Goal: Task Accomplishment & Management: Use online tool/utility

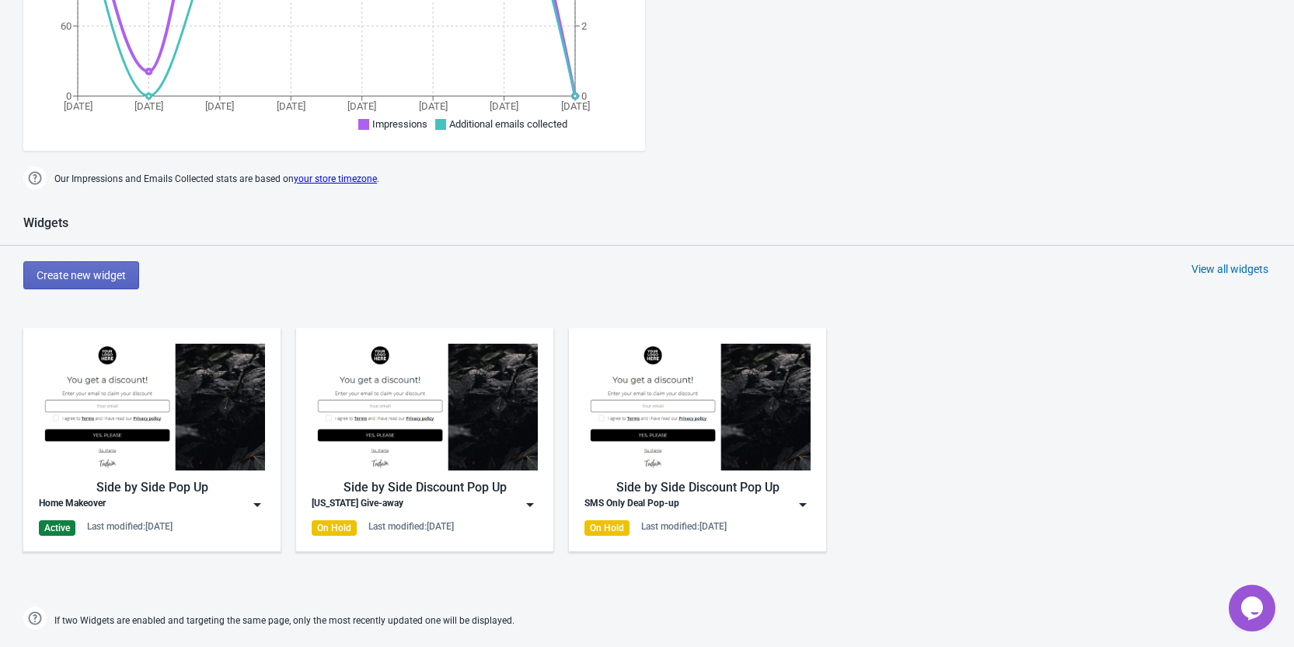
scroll to position [699, 0]
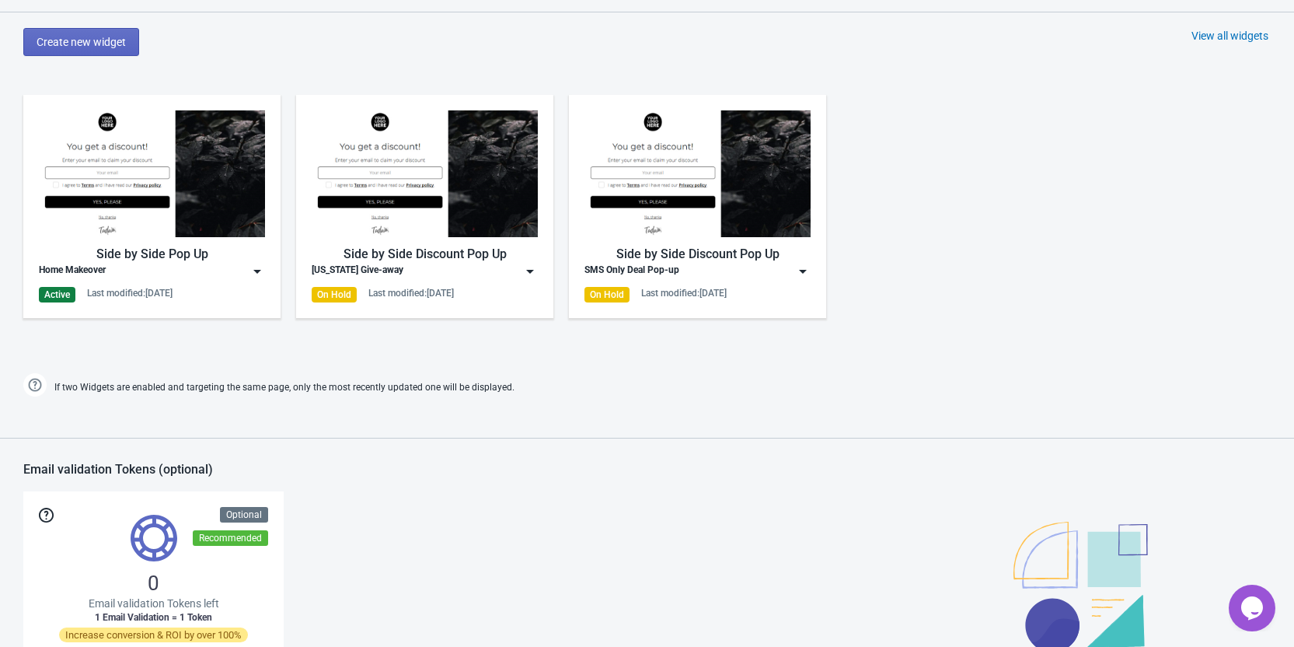
click at [528, 267] on img at bounding box center [530, 271] width 16 height 16
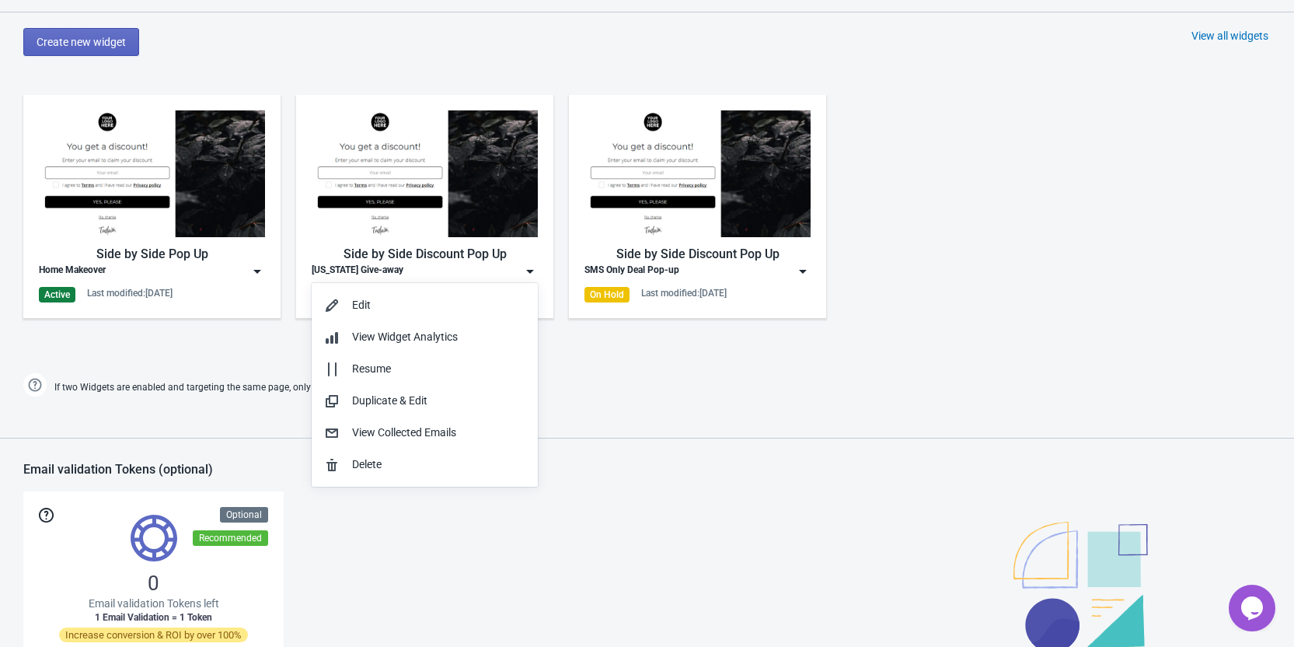
click at [93, 339] on div "Side by Side Pop Up Home Makeover Active Last modified: 21.8.2025 Side by Side …" at bounding box center [647, 219] width 1294 height 280
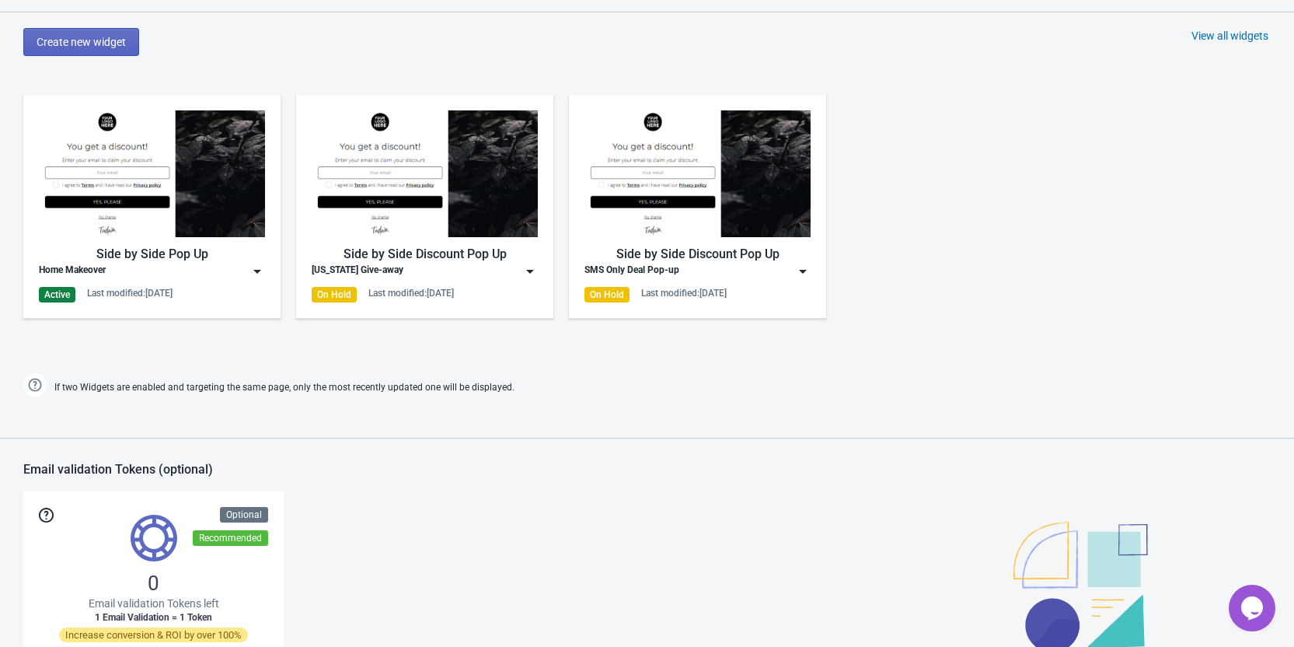
click at [253, 270] on img at bounding box center [257, 271] width 16 height 16
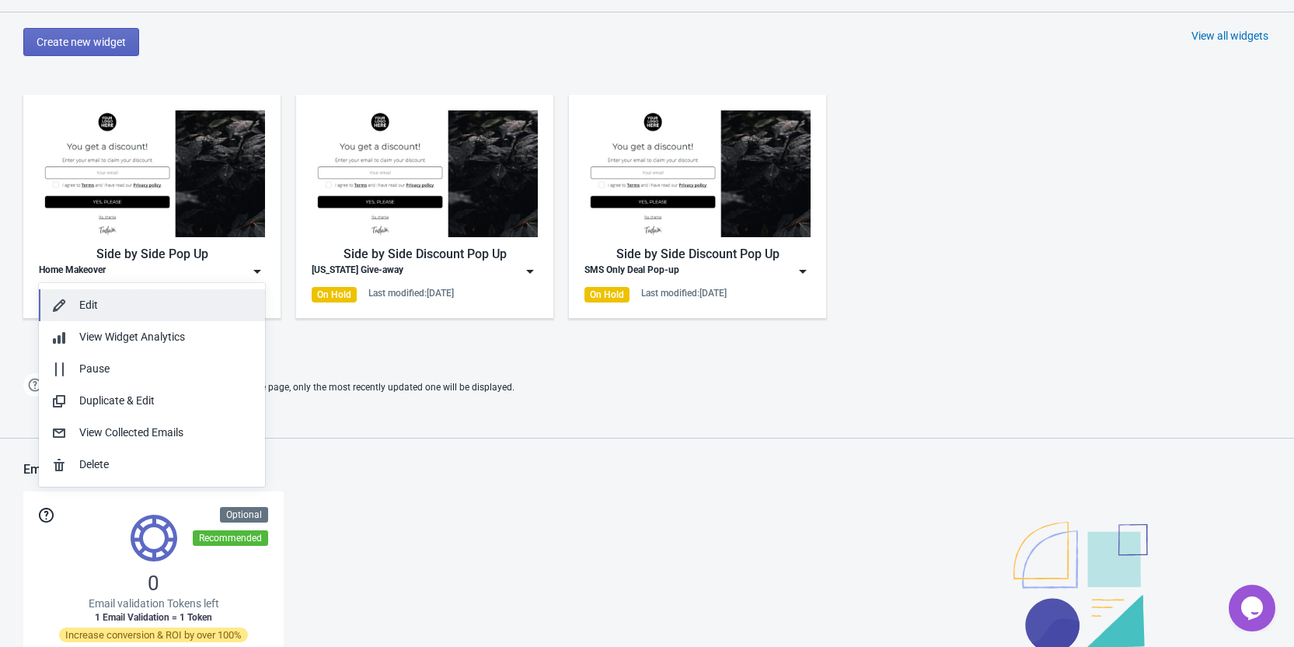
click at [88, 306] on div "Edit" at bounding box center [165, 305] width 173 height 16
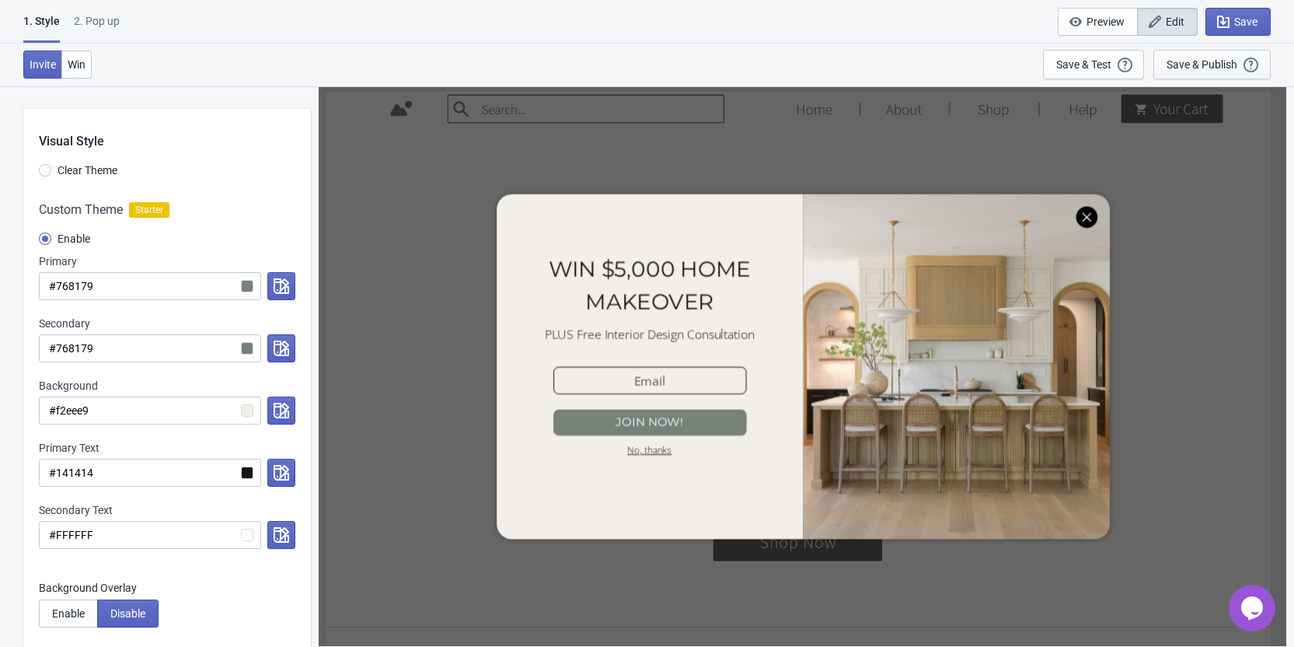
click at [1210, 61] on div "Save & Publish" at bounding box center [1202, 64] width 71 height 12
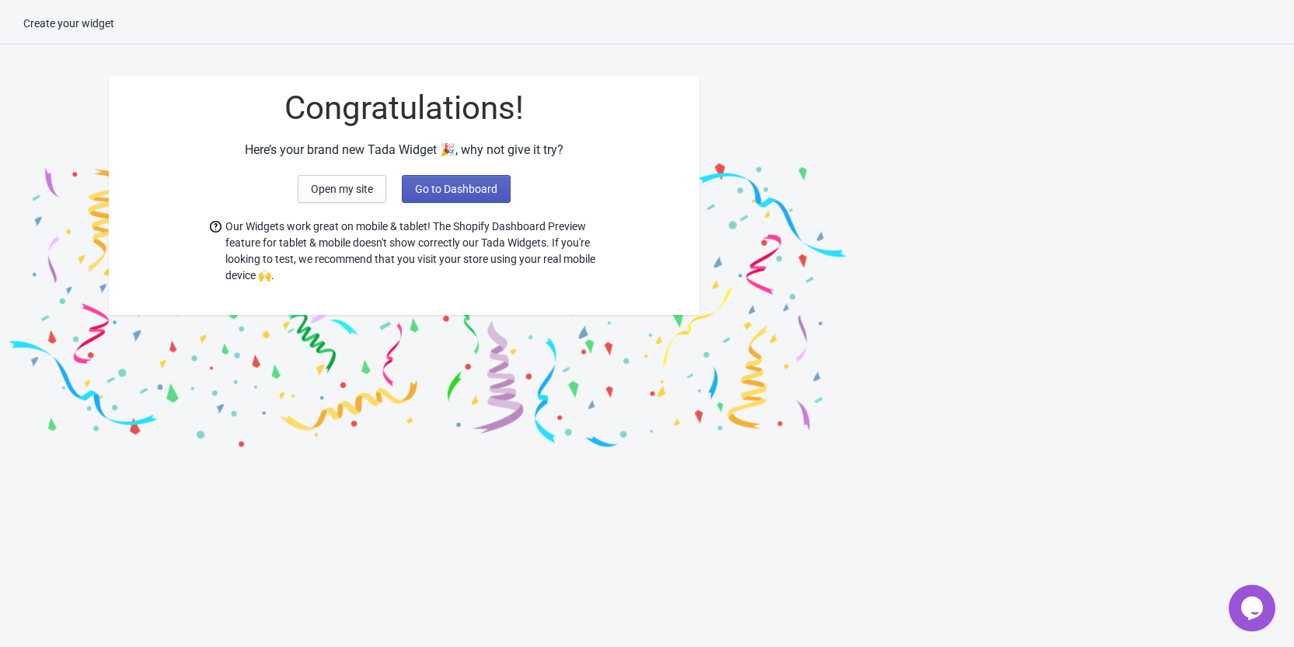
click at [446, 188] on span "Go to Dashboard" at bounding box center [456, 189] width 82 height 12
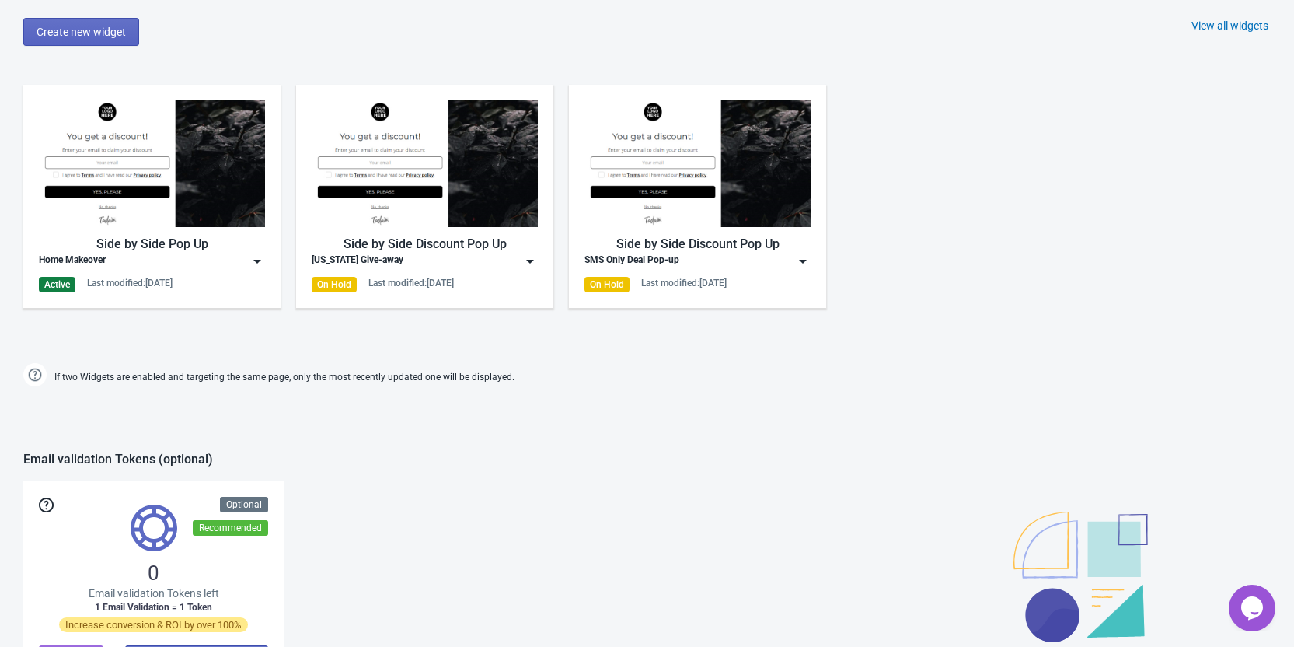
scroll to position [777, 0]
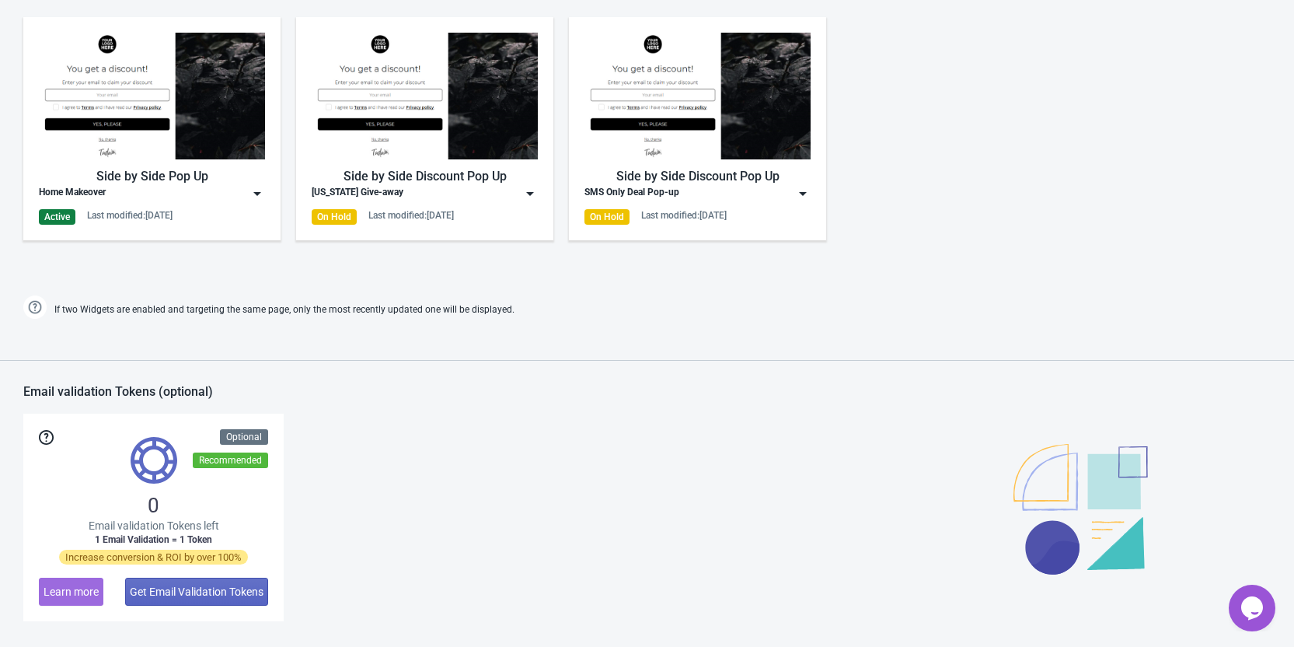
click at [260, 191] on img at bounding box center [257, 194] width 16 height 16
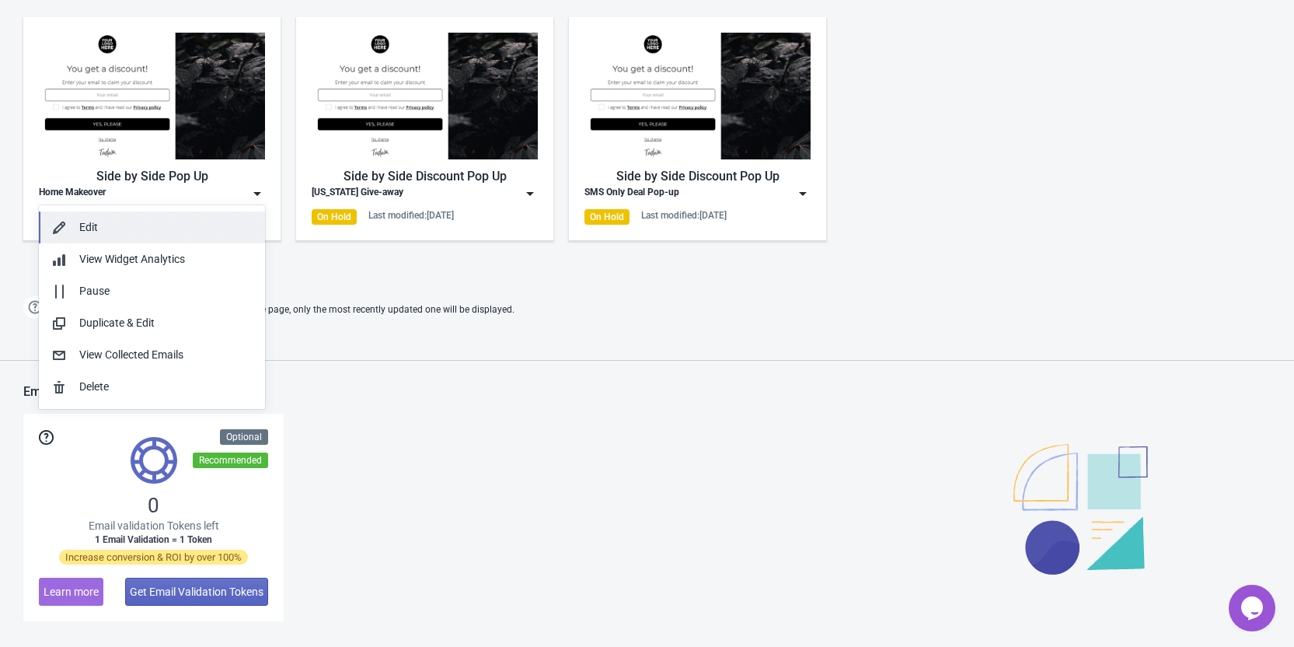
click at [100, 231] on div "Edit" at bounding box center [165, 227] width 173 height 16
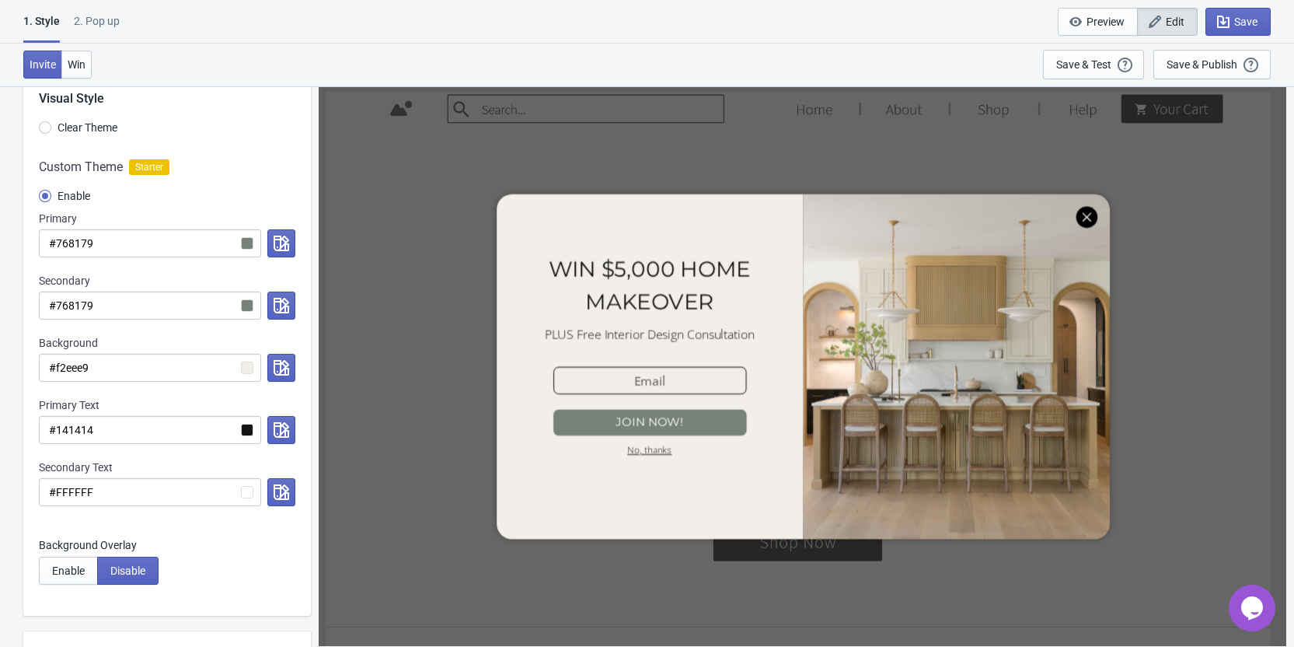
scroll to position [78, 0]
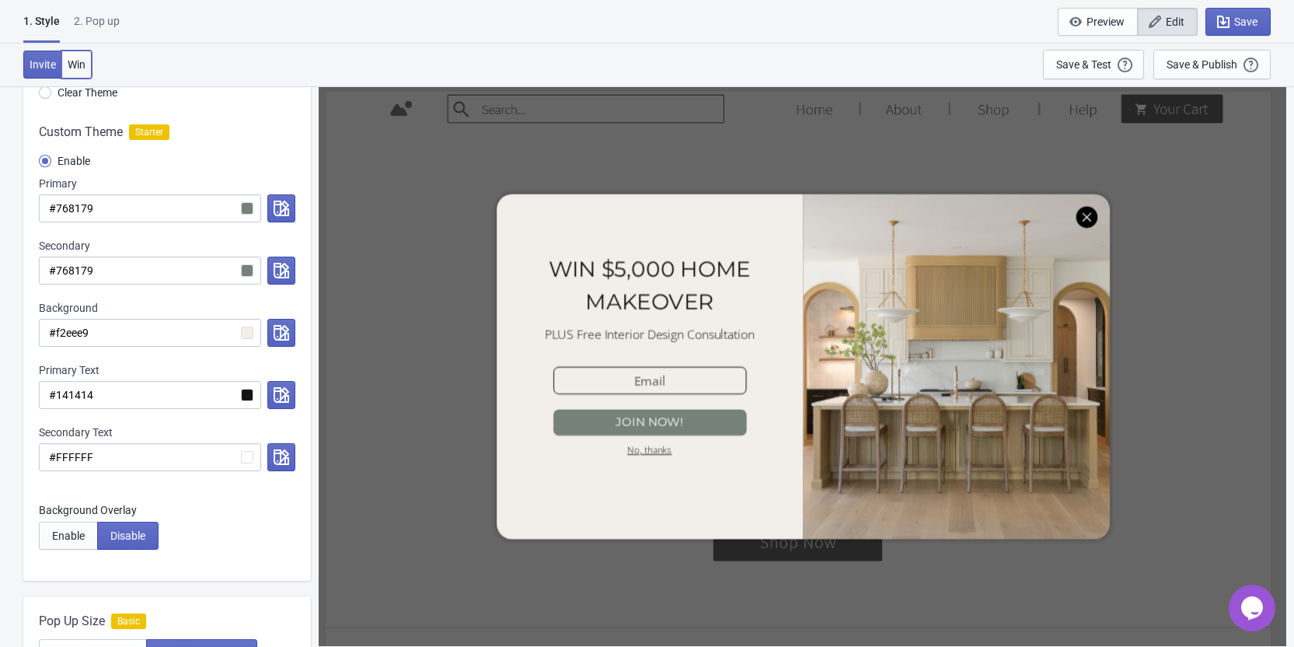
click at [78, 64] on span "Win" at bounding box center [77, 64] width 18 height 12
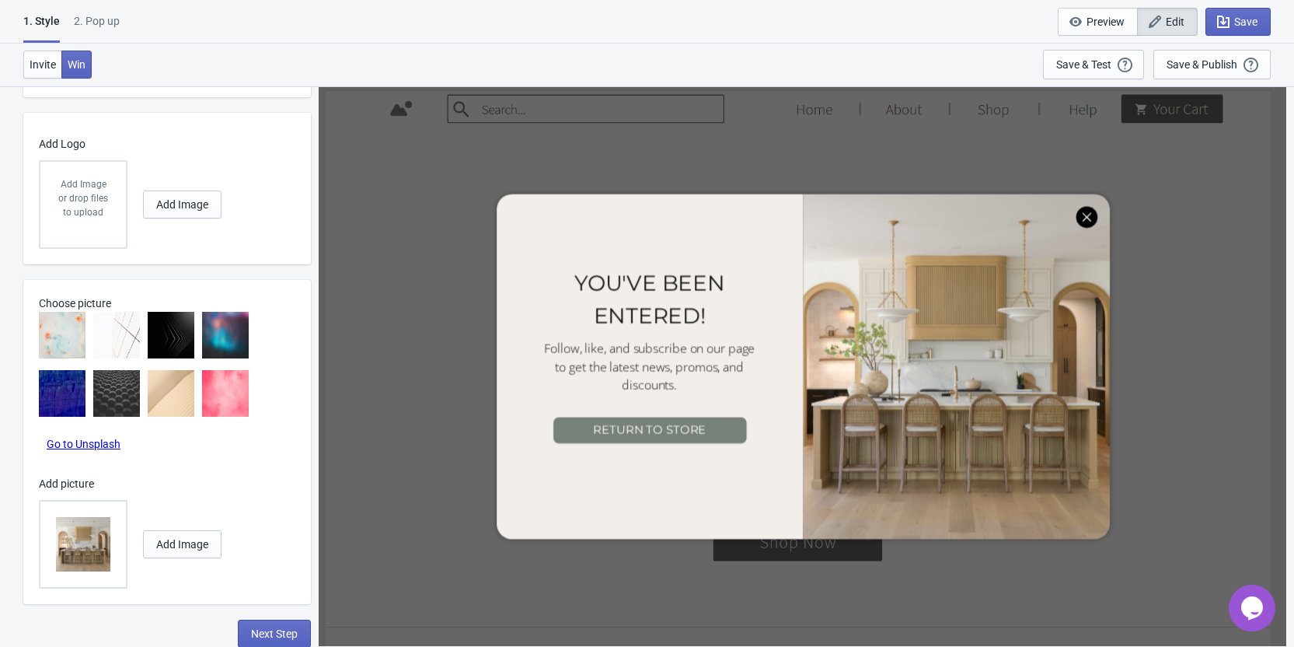
scroll to position [979, 0]
click at [253, 634] on span "Next Step" at bounding box center [274, 632] width 47 height 12
click at [267, 634] on span "Next Step" at bounding box center [274, 632] width 47 height 12
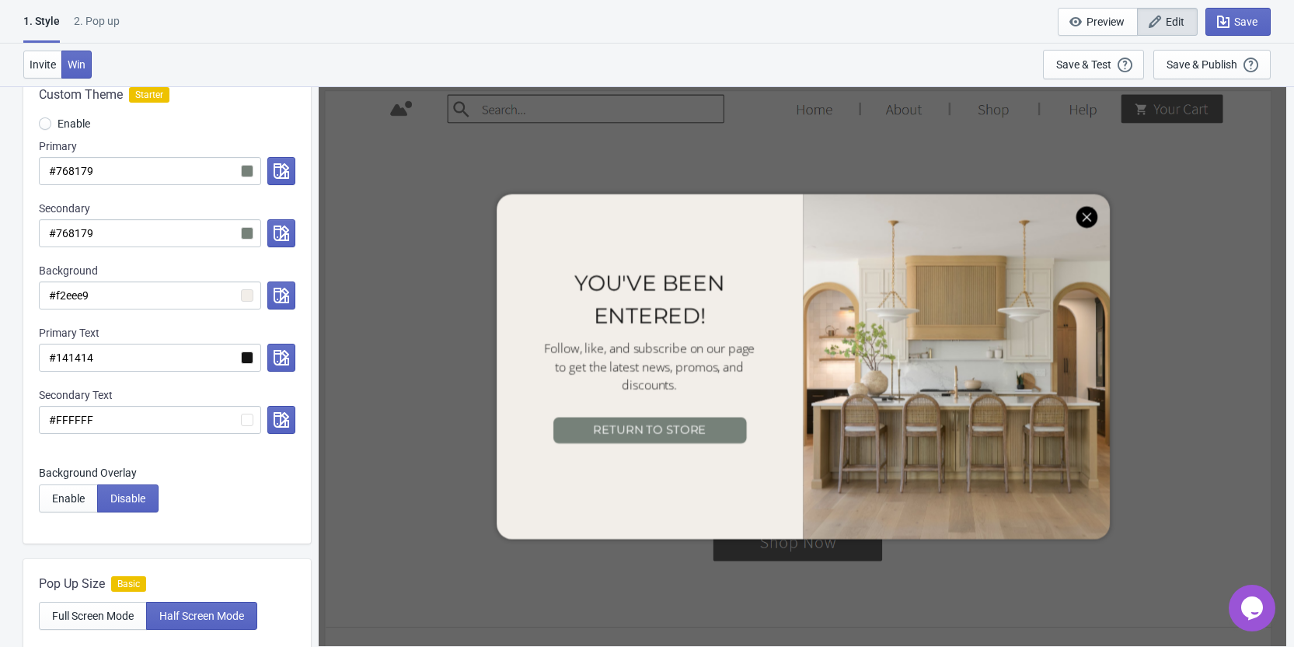
scroll to position [0, 0]
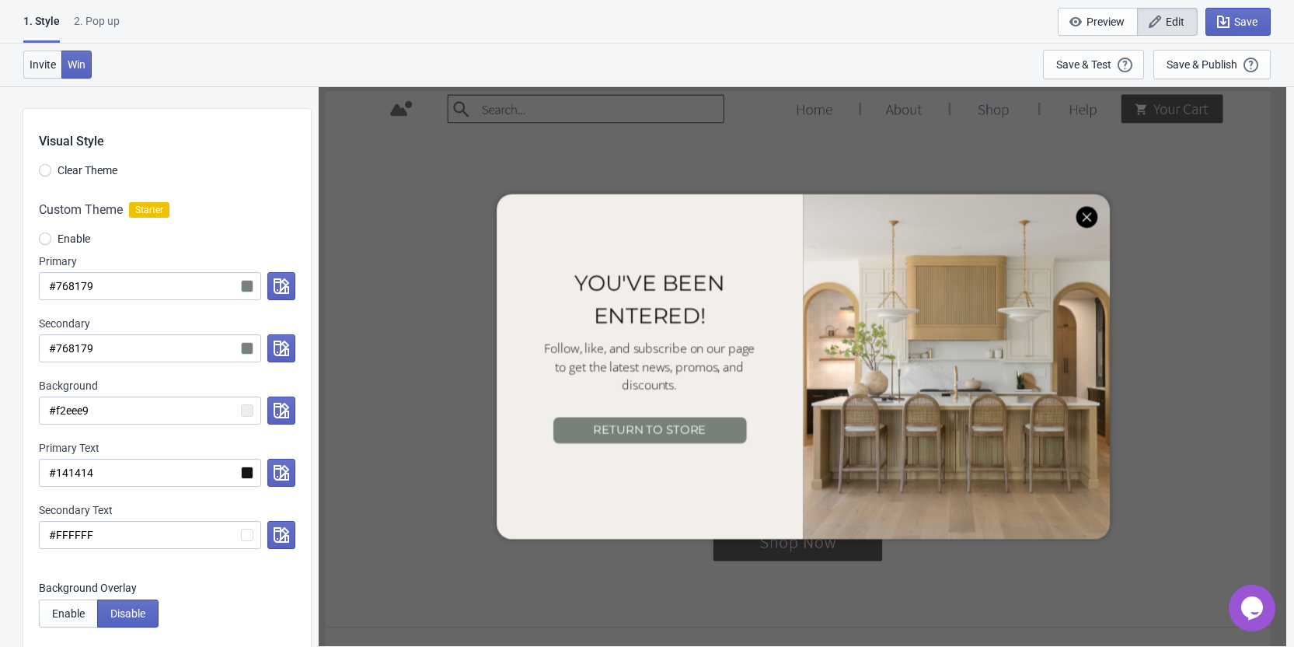
click at [46, 78] on div "Invite Win" at bounding box center [57, 65] width 68 height 30
click at [41, 68] on span "Invite" at bounding box center [43, 64] width 26 height 12
radio input "true"
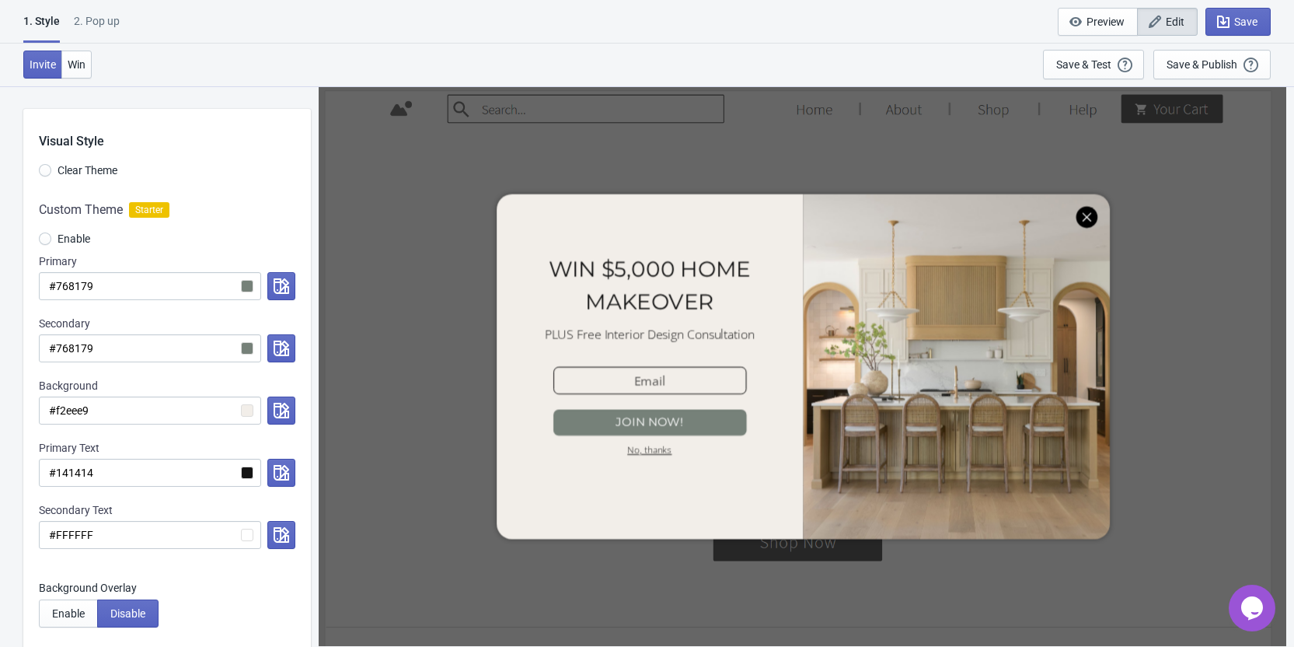
select select "homepageOnly"
select select "once"
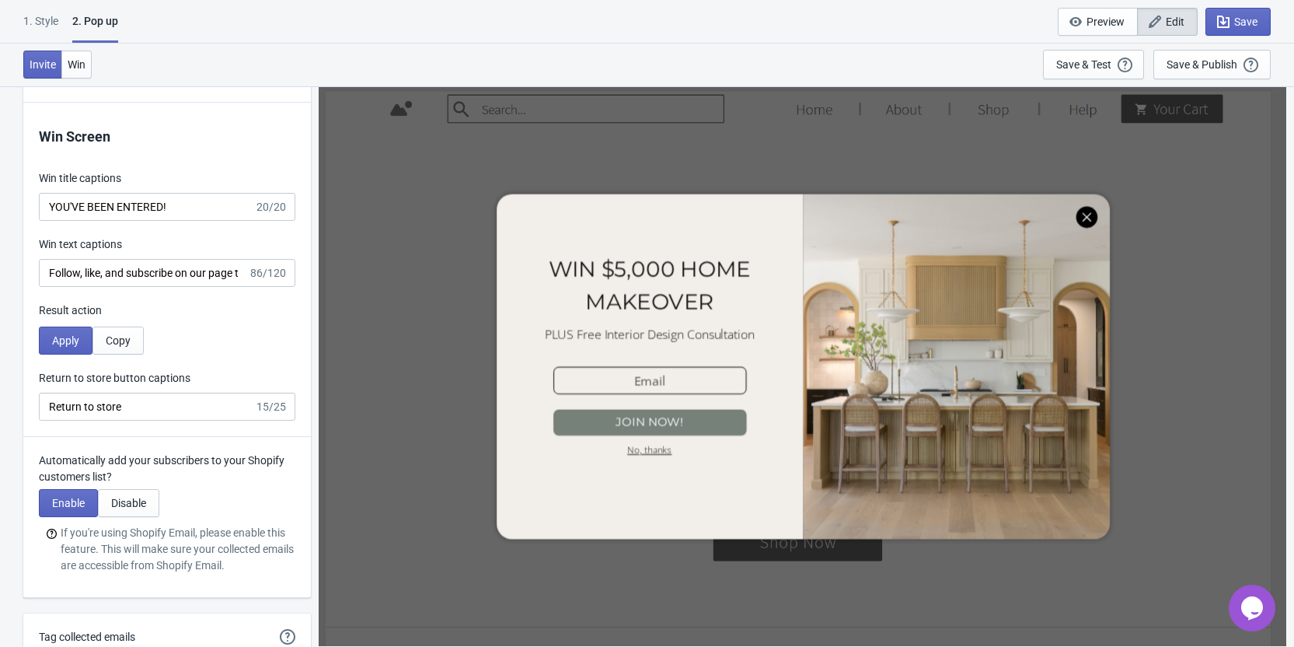
scroll to position [2430, 0]
click at [172, 274] on input "Follow, like, and subscribe on our page to get the latest news, promos, and dis…" at bounding box center [143, 274] width 209 height 28
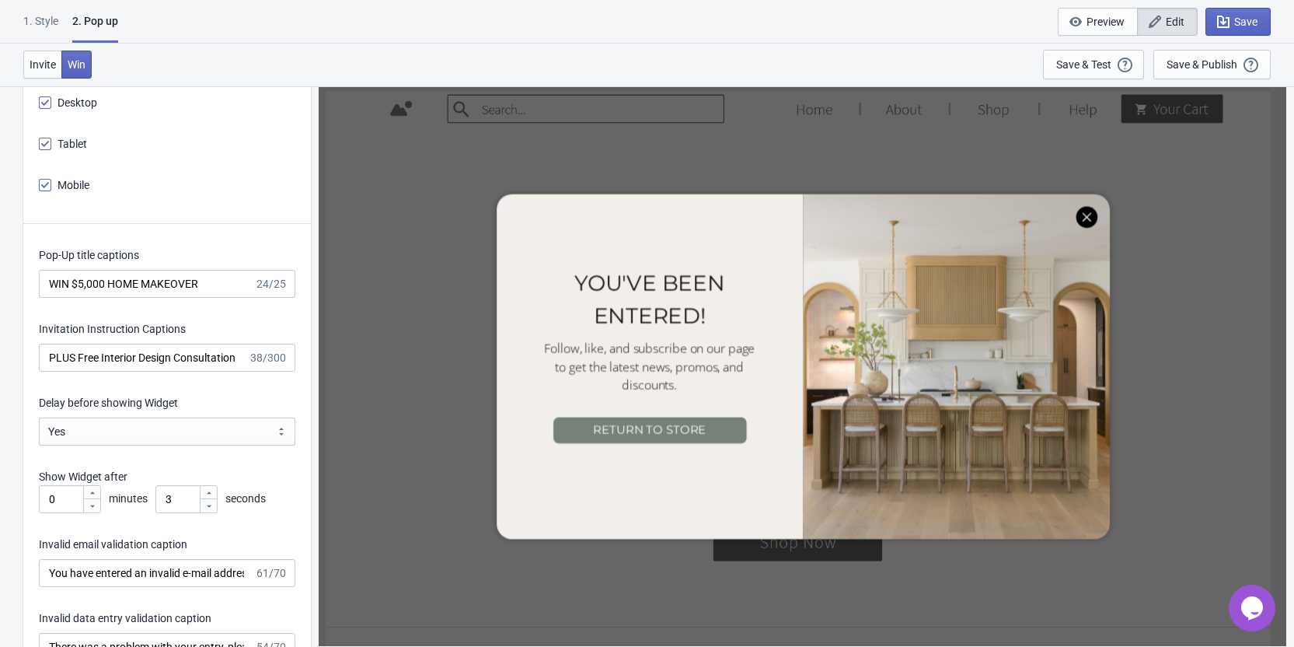
scroll to position [1498, 0]
click at [164, 284] on input "WIN $5,000 HOME MAKEOVER" at bounding box center [146, 285] width 215 height 28
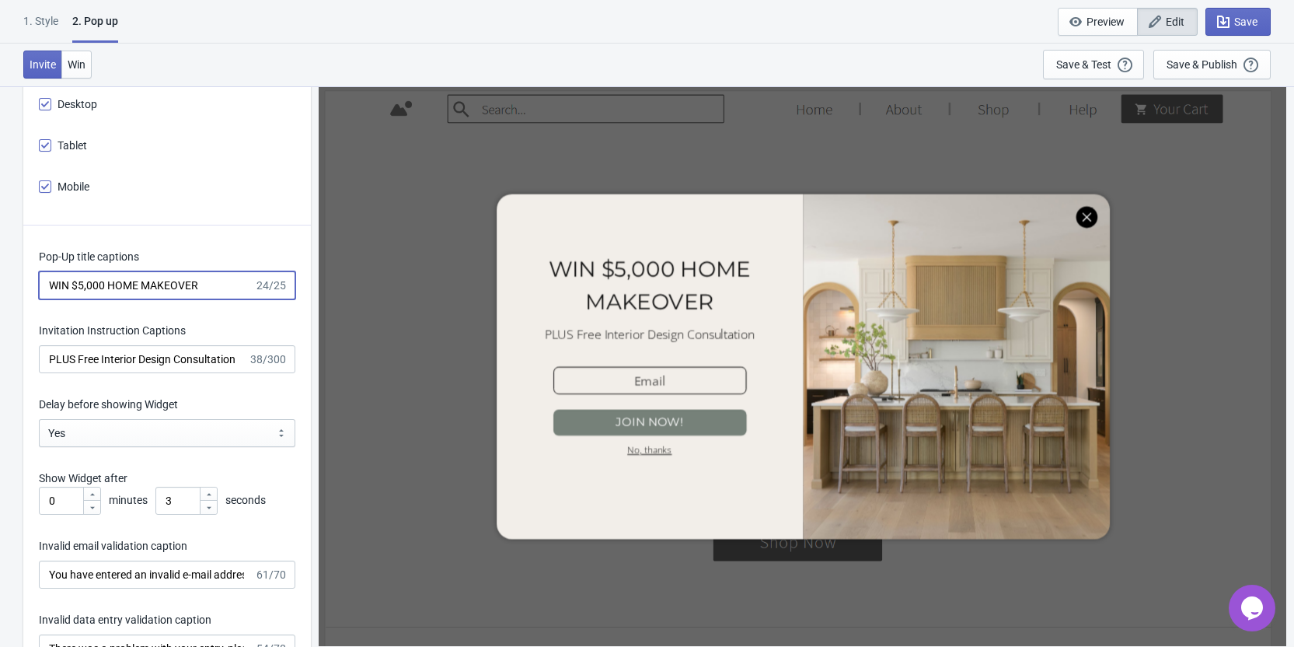
click at [213, 288] on input "WIN $5,000 HOME MAKEOVER" at bounding box center [146, 285] width 215 height 28
paste input "Enter to win a $5,000 Gif"
type input "WIN $5,000 HOME MAKEOVER"
click at [1219, 62] on div "Save & Publish" at bounding box center [1202, 64] width 71 height 12
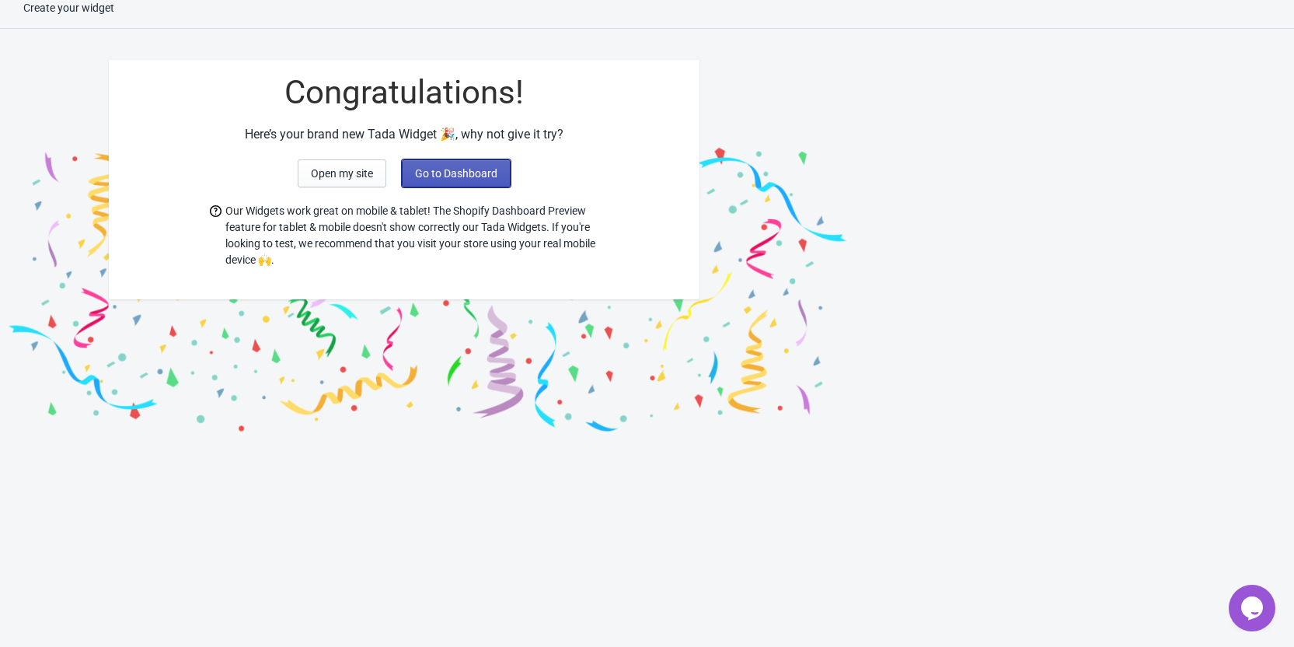
click at [436, 164] on button "Go to Dashboard" at bounding box center [456, 173] width 109 height 28
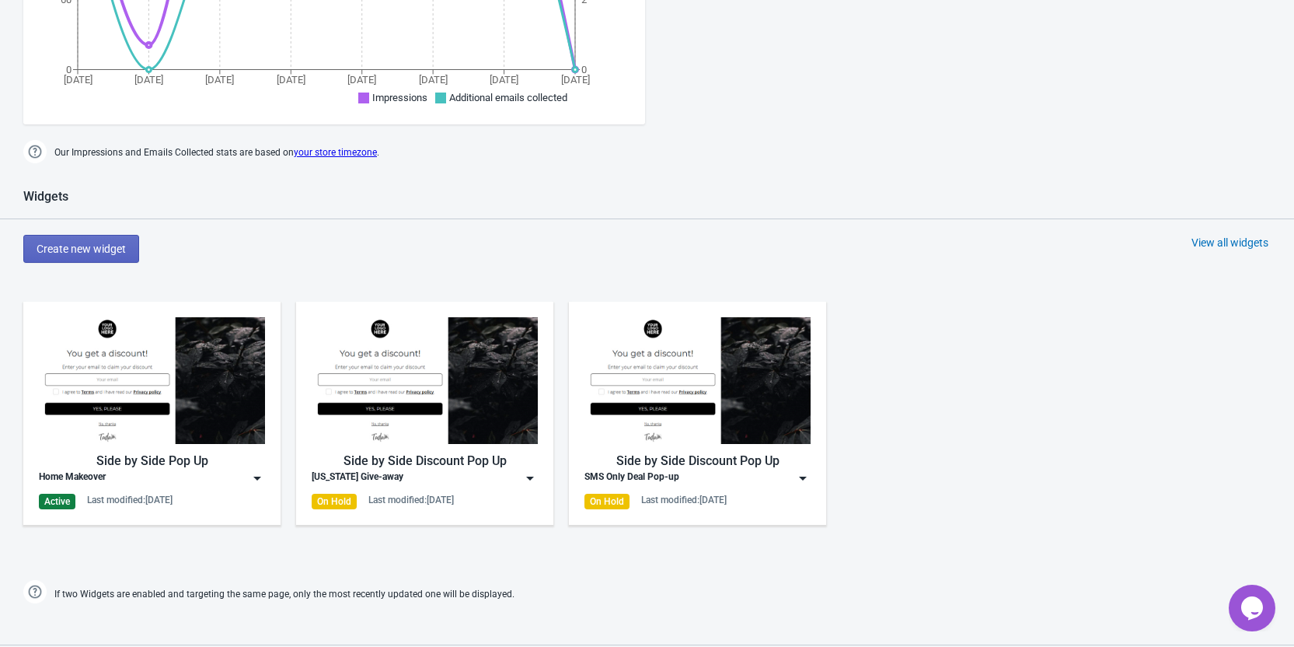
scroll to position [637, 0]
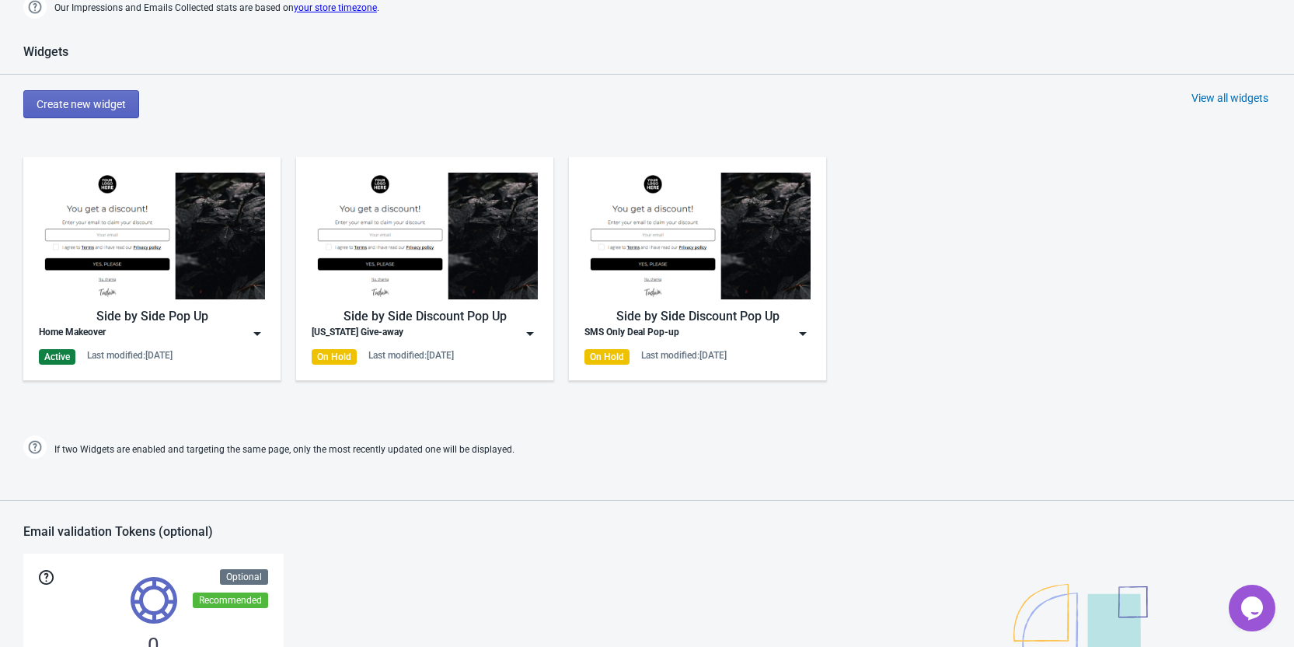
click at [536, 333] on img at bounding box center [530, 334] width 16 height 16
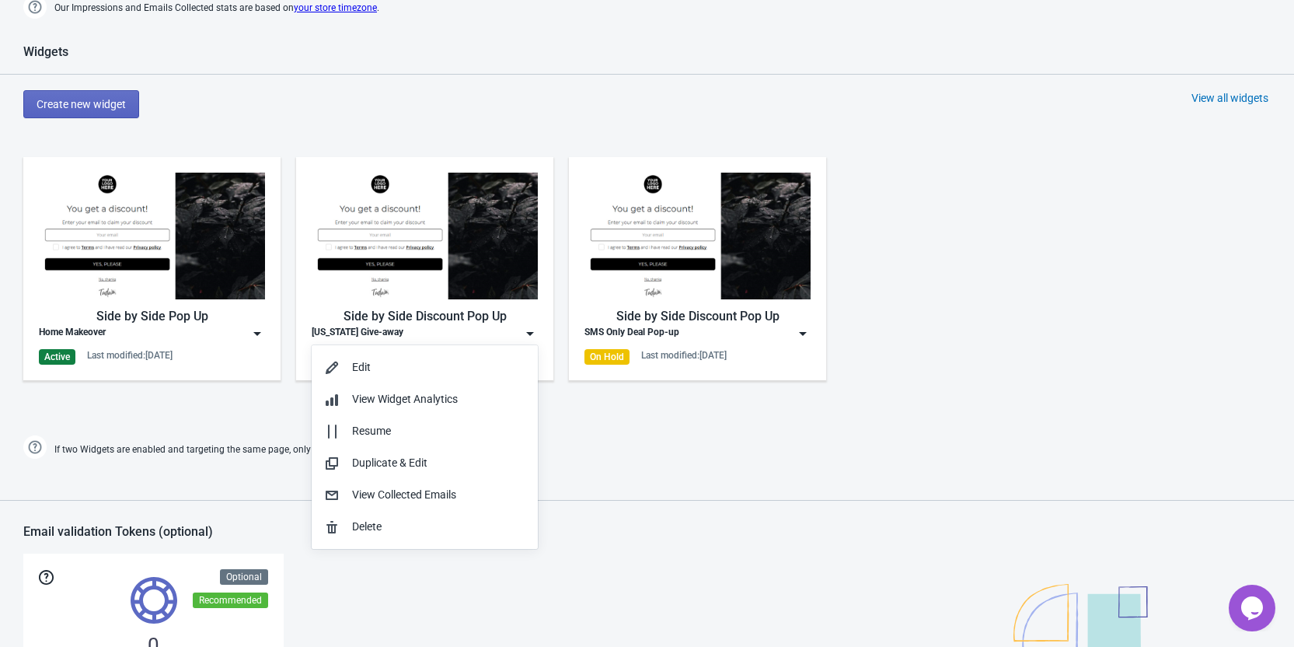
click at [187, 399] on div "Side by Side Pop Up Home Makeover Active Last modified: 21.8.2025 Side by Side …" at bounding box center [647, 281] width 1294 height 280
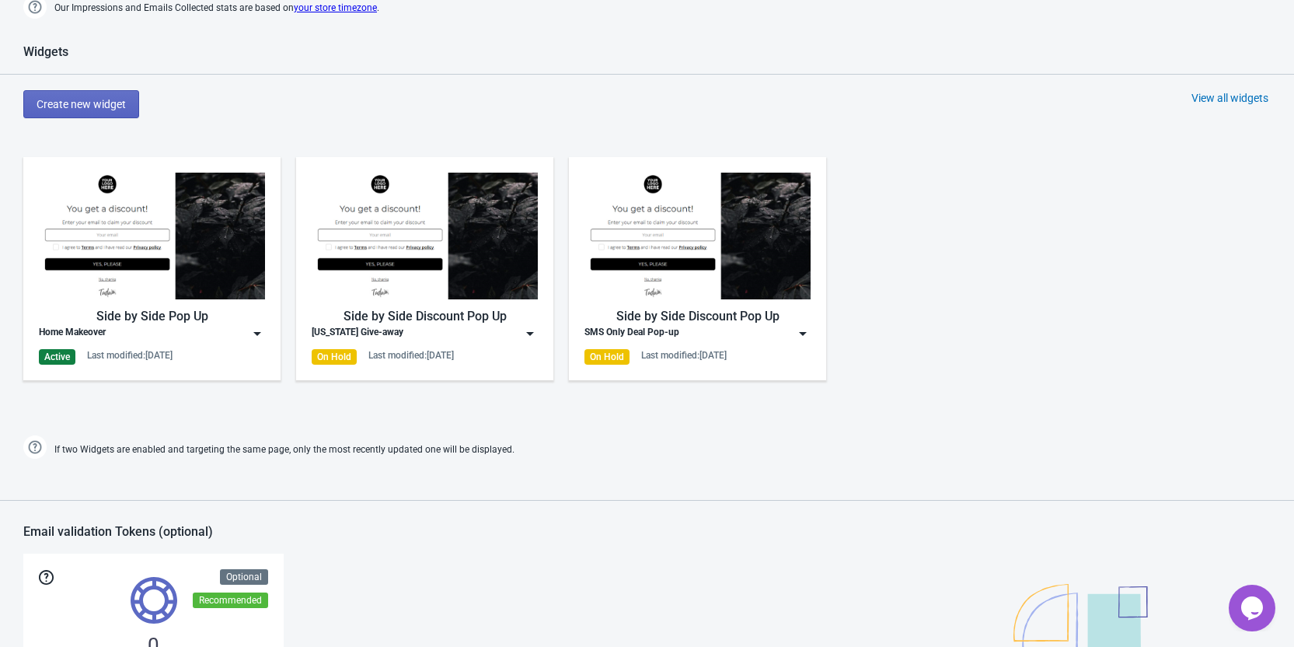
click at [246, 333] on div "Home Makeover" at bounding box center [152, 334] width 226 height 16
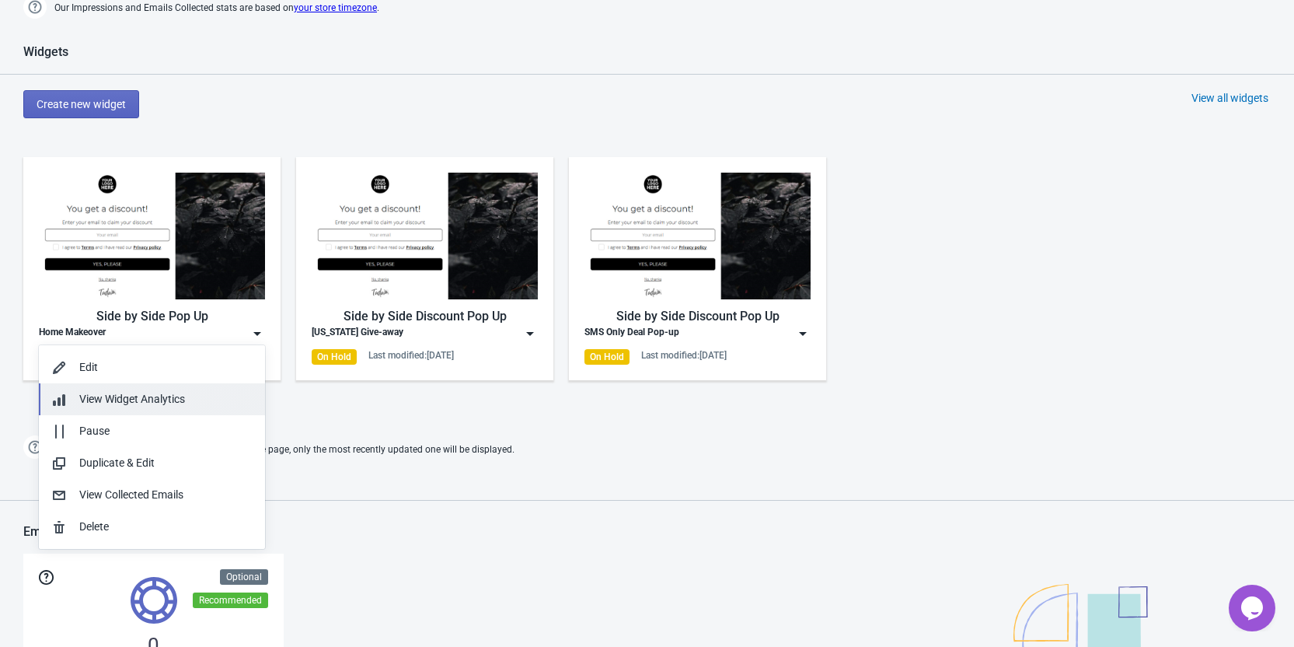
click at [112, 401] on span "View Widget Analytics" at bounding box center [132, 398] width 106 height 12
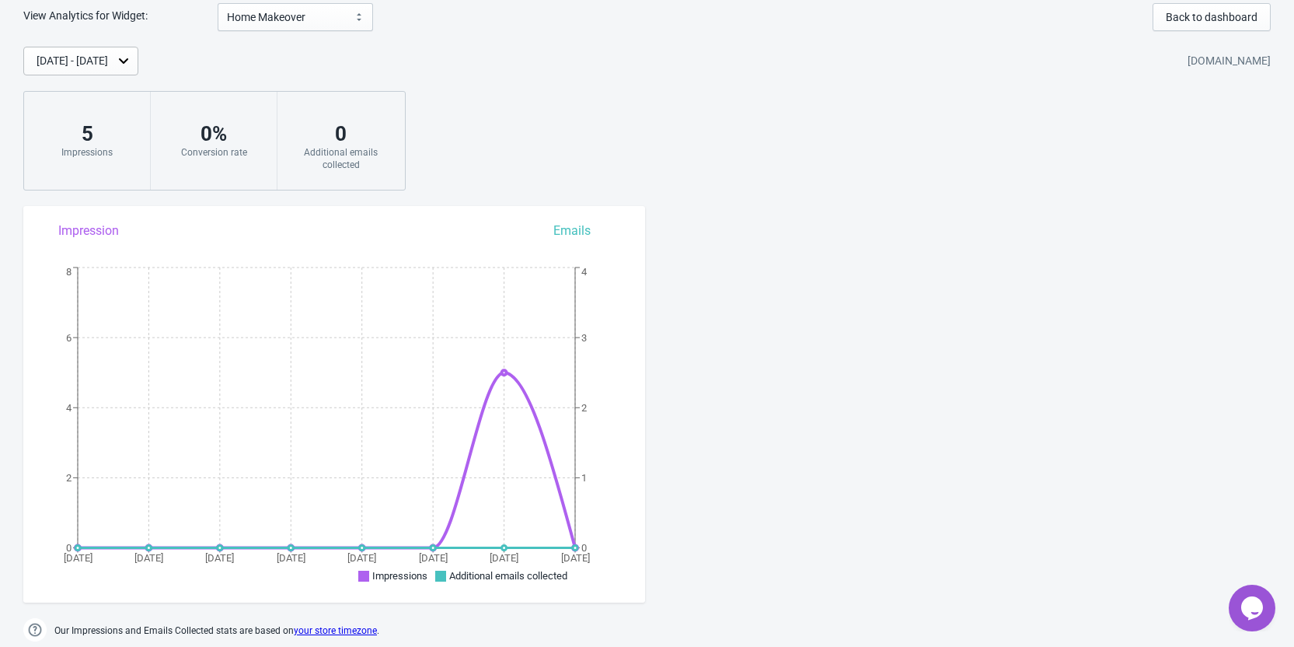
scroll to position [16, 0]
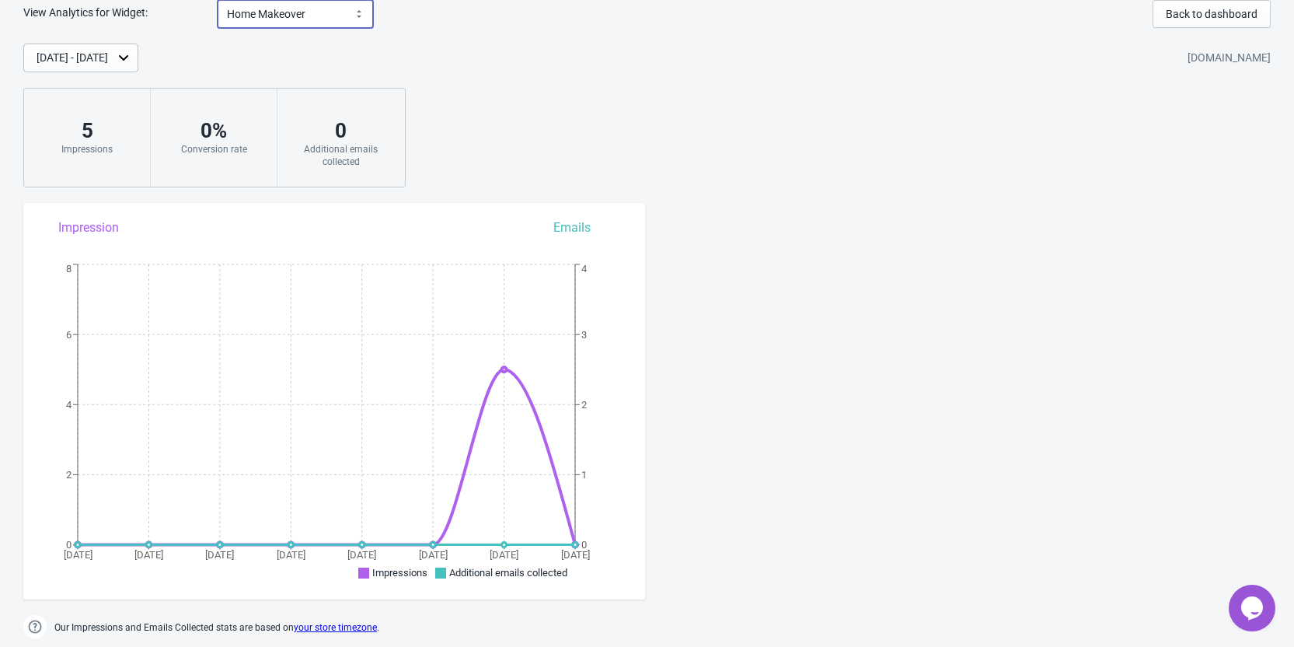
click at [248, 12] on select "Home Makeover Hawaii Give-away SMS Only Deal Pop-up Blog Post Pop-up Exit pop-up" at bounding box center [295, 14] width 155 height 28
click at [218, 0] on select "Home Makeover Hawaii Give-away SMS Only Deal Pop-up Blog Post Pop-up Exit pop-up" at bounding box center [295, 14] width 155 height 28
click at [313, 9] on select "Home Makeover Hawaii Give-away SMS Only Deal Pop-up Blog Post Pop-up Exit pop-up" at bounding box center [295, 14] width 155 height 28
click at [459, 47] on div "Aug 14, 2025 - Aug 21, 2025 hawthorn-co.myshopify.com" at bounding box center [658, 58] width 1271 height 29
drag, startPoint x: 309, startPoint y: 16, endPoint x: 307, endPoint y: 24, distance: 8.9
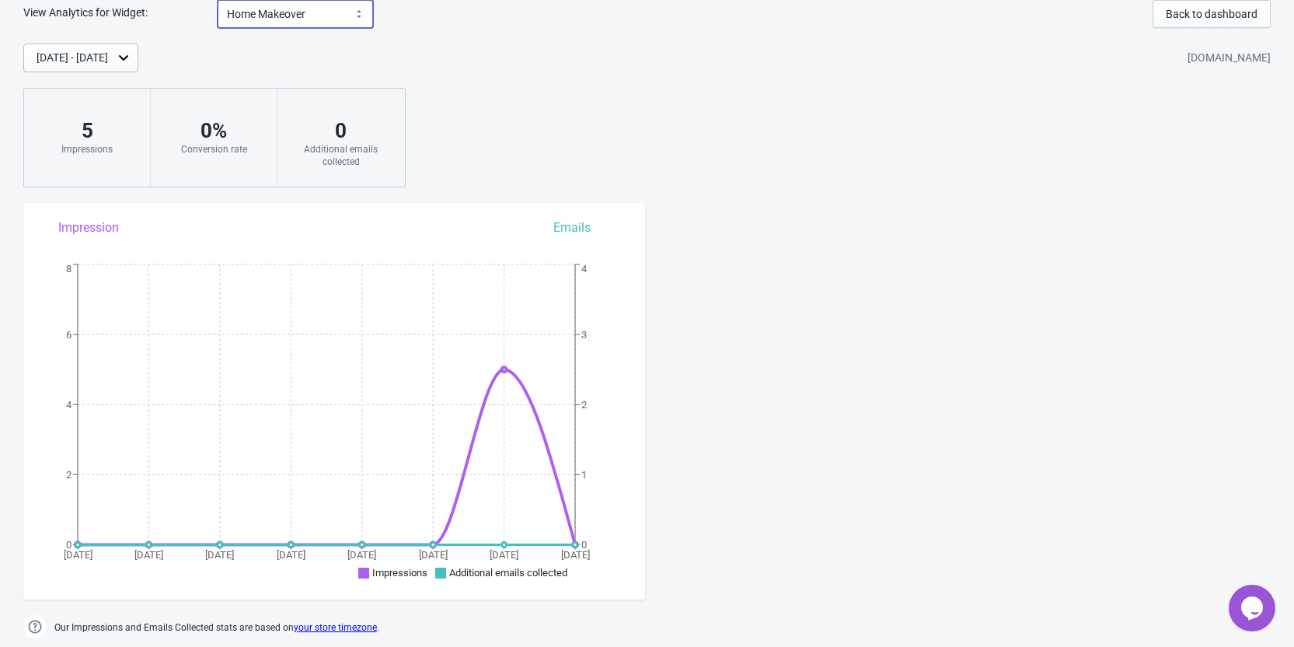
click at [309, 16] on select "Home Makeover Hawaii Give-away SMS Only Deal Pop-up Blog Post Pop-up Exit pop-up" at bounding box center [295, 14] width 155 height 28
click at [218, 0] on select "Home Makeover Hawaii Give-away SMS Only Deal Pop-up Blog Post Pop-up Exit pop-up" at bounding box center [295, 14] width 155 height 28
select select "65df0257810c8751f2faee8d"
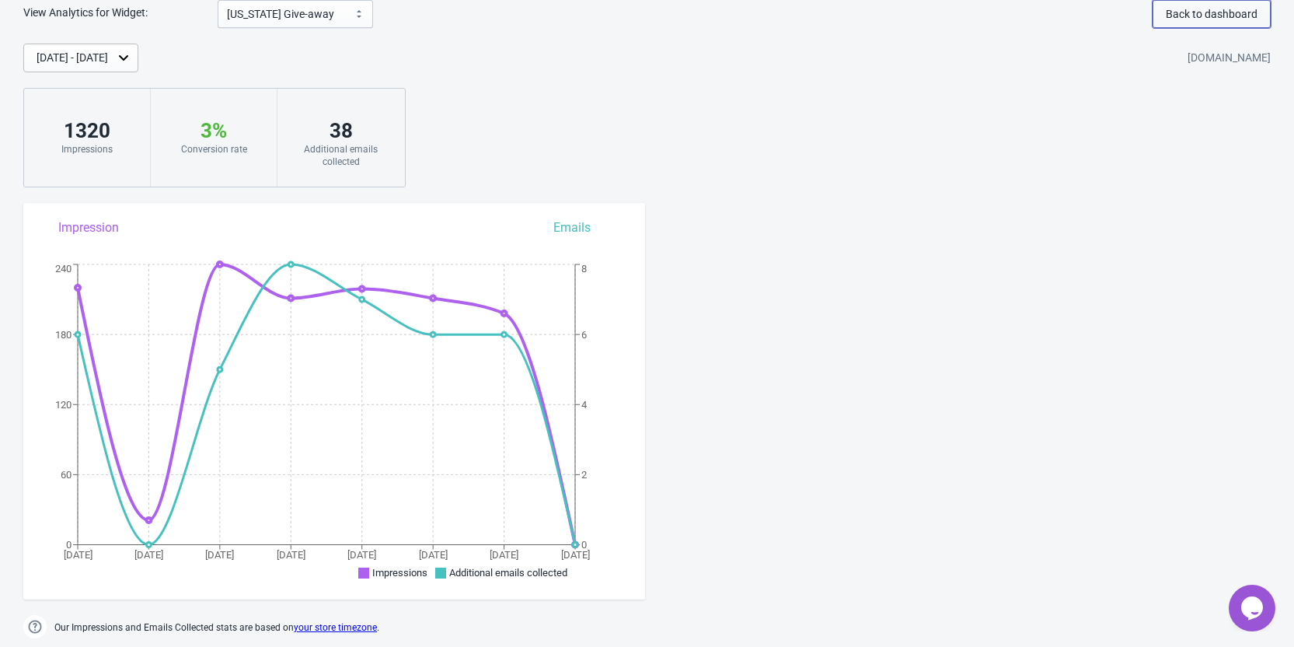
click at [1218, 15] on span "Back to dashboard" at bounding box center [1212, 14] width 92 height 12
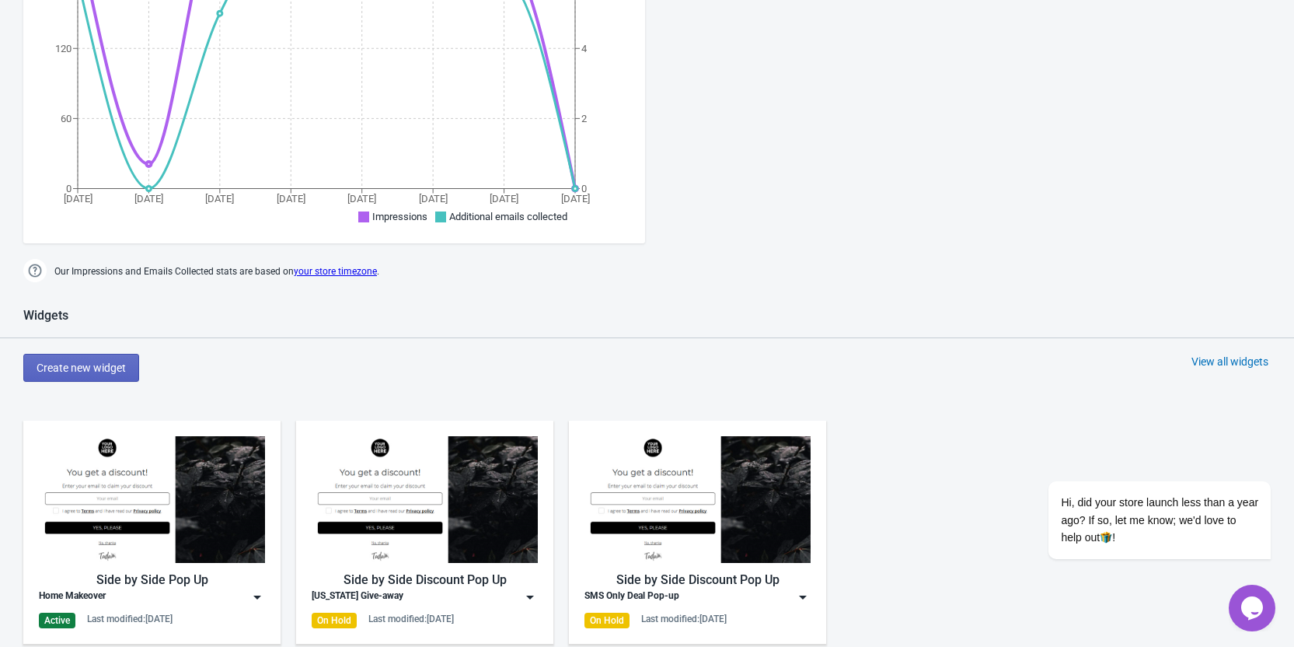
scroll to position [404, 0]
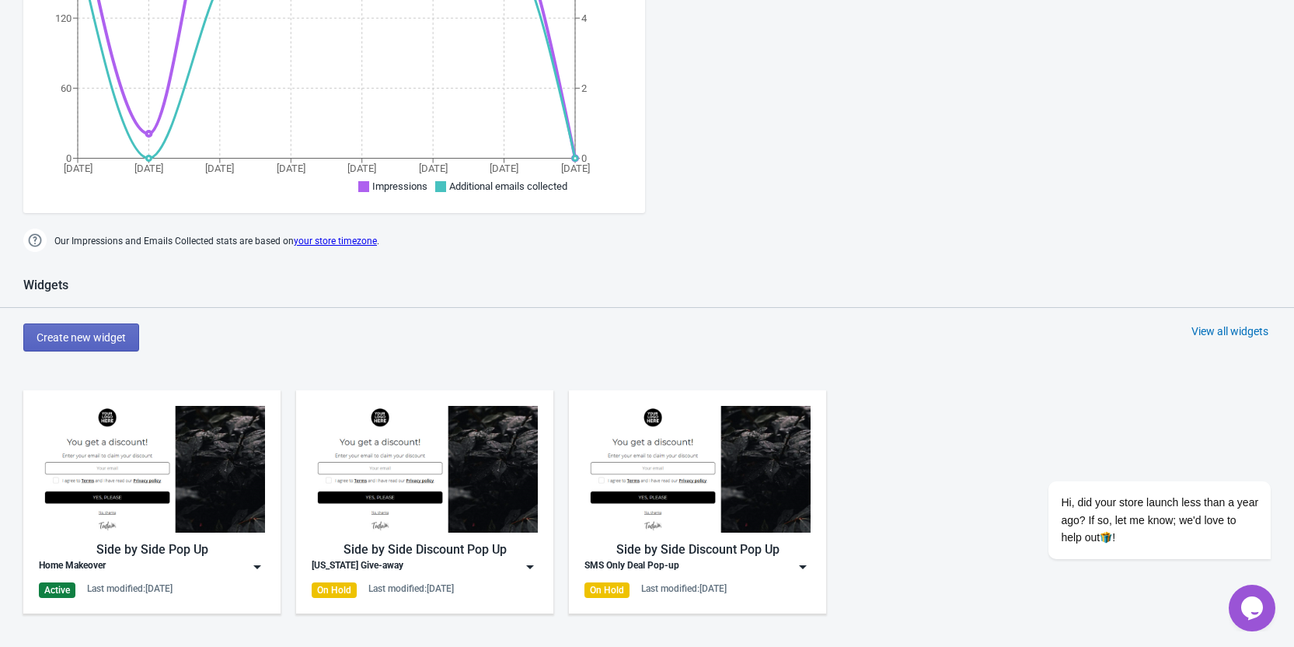
click at [259, 566] on img at bounding box center [257, 567] width 16 height 16
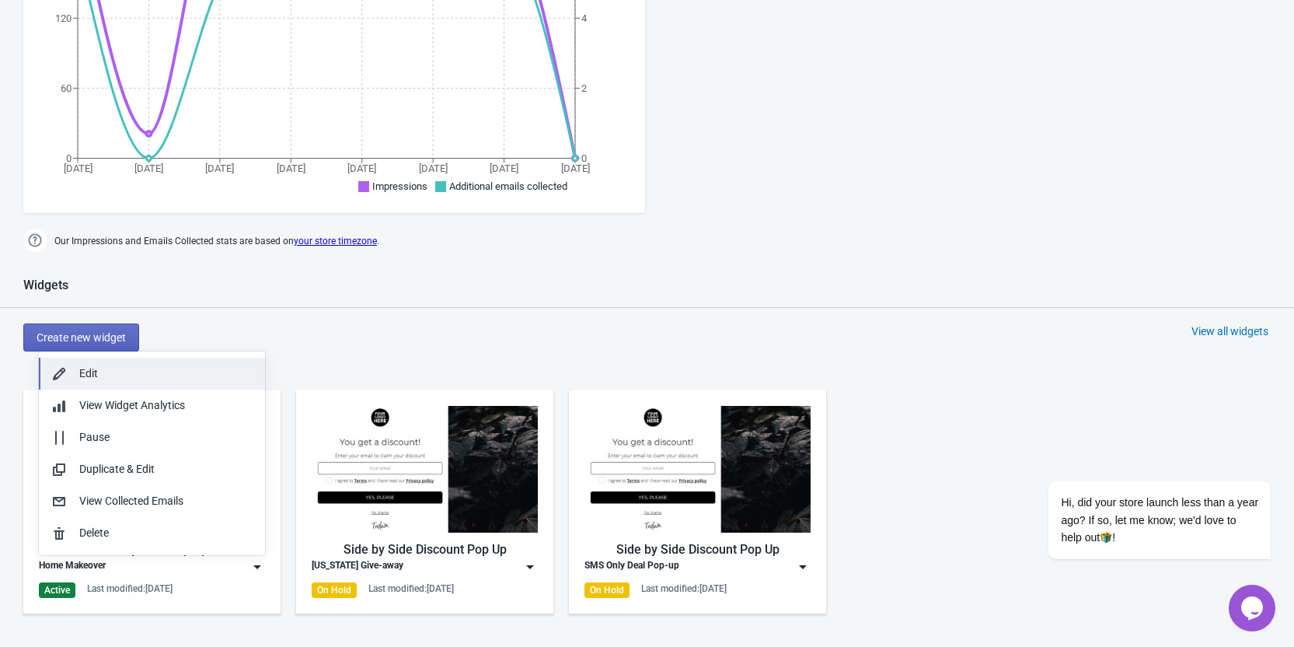
click at [110, 374] on div "Edit" at bounding box center [165, 373] width 173 height 16
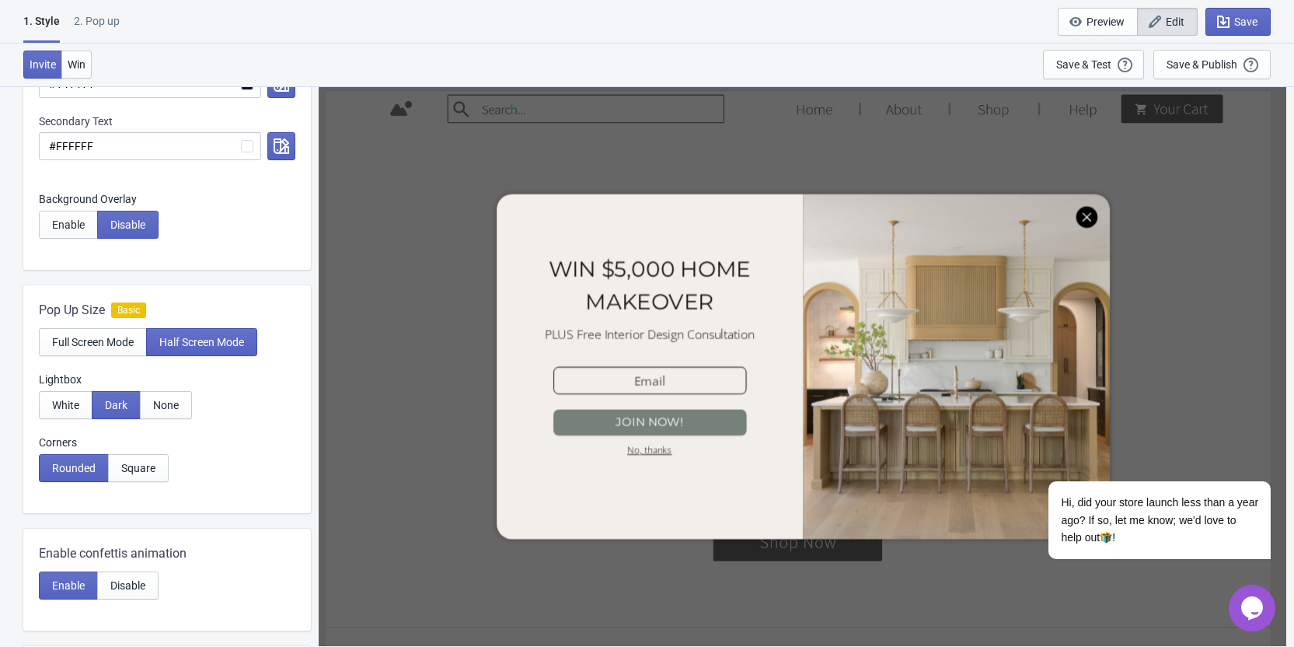
scroll to position [311, 0]
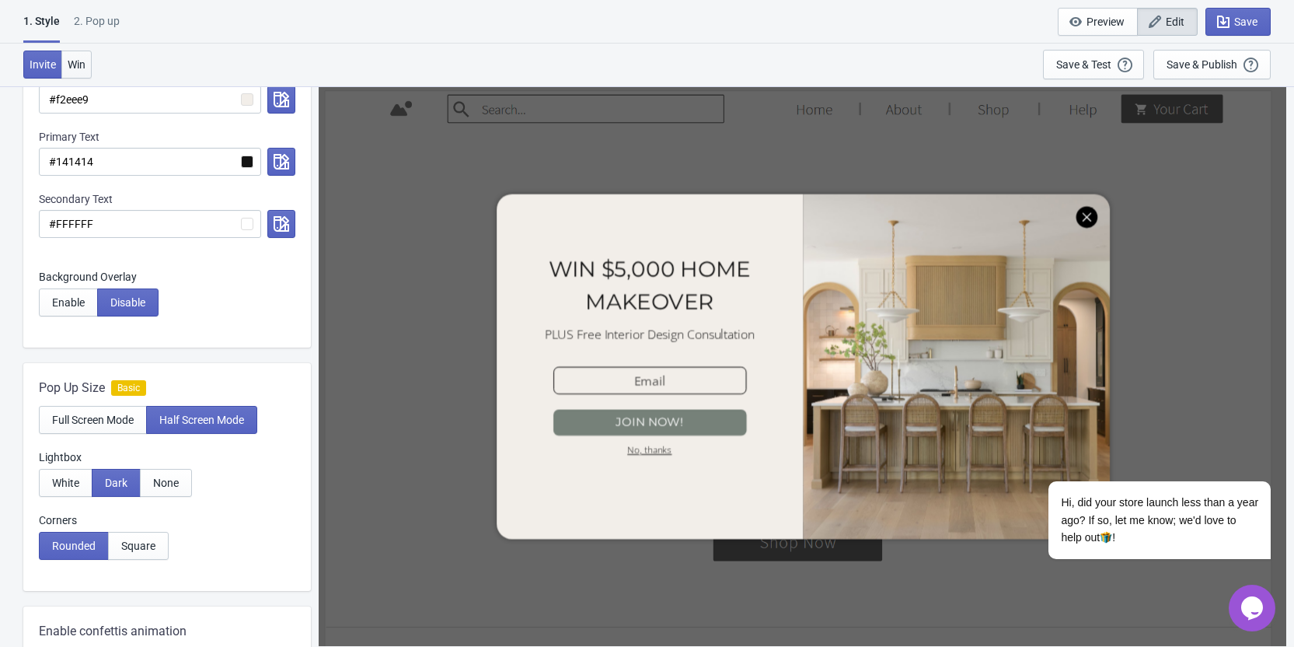
click at [81, 64] on span "Win" at bounding box center [77, 64] width 18 height 12
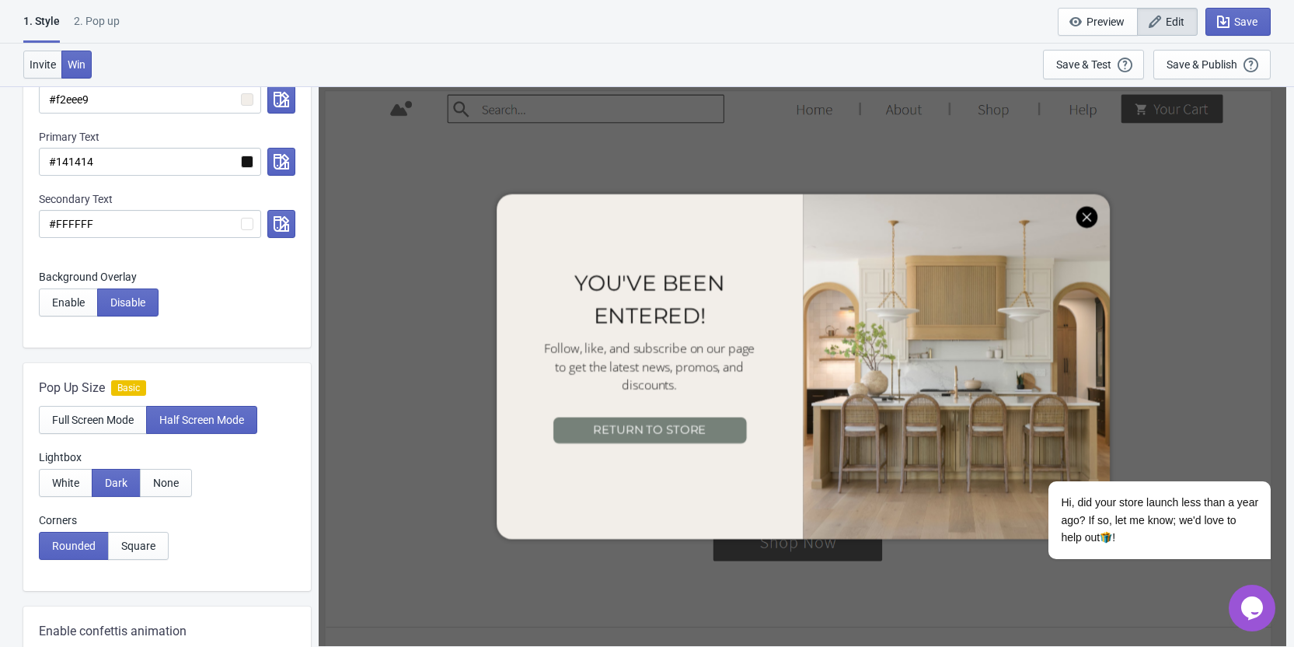
click at [38, 62] on span "Invite" at bounding box center [43, 64] width 26 height 12
radio input "true"
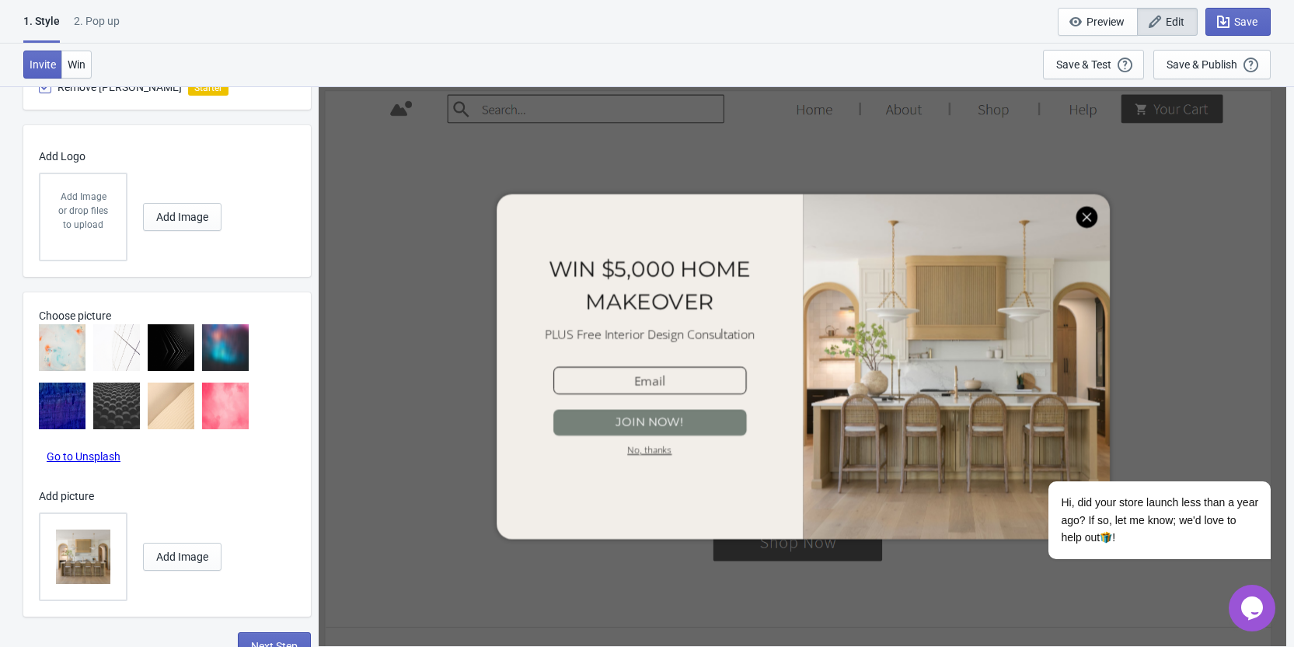
scroll to position [979, 0]
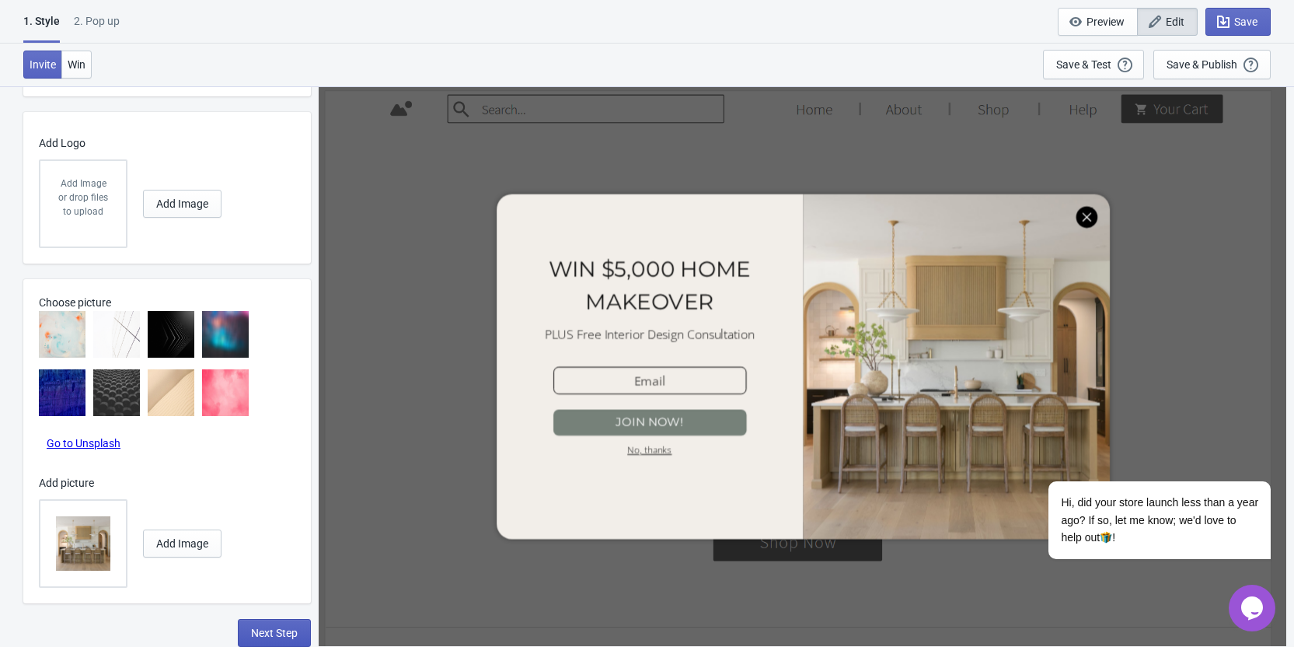
click at [277, 624] on button "Next Step" at bounding box center [274, 633] width 73 height 28
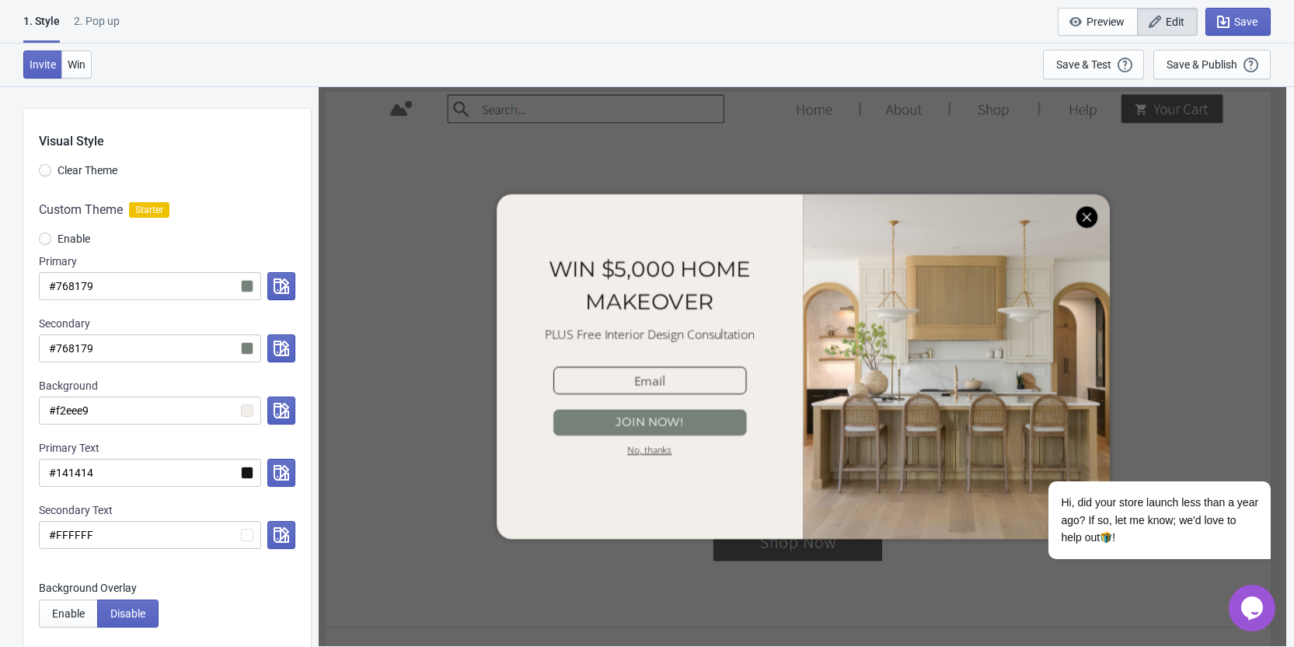
select select "homepageOnly"
select select "once"
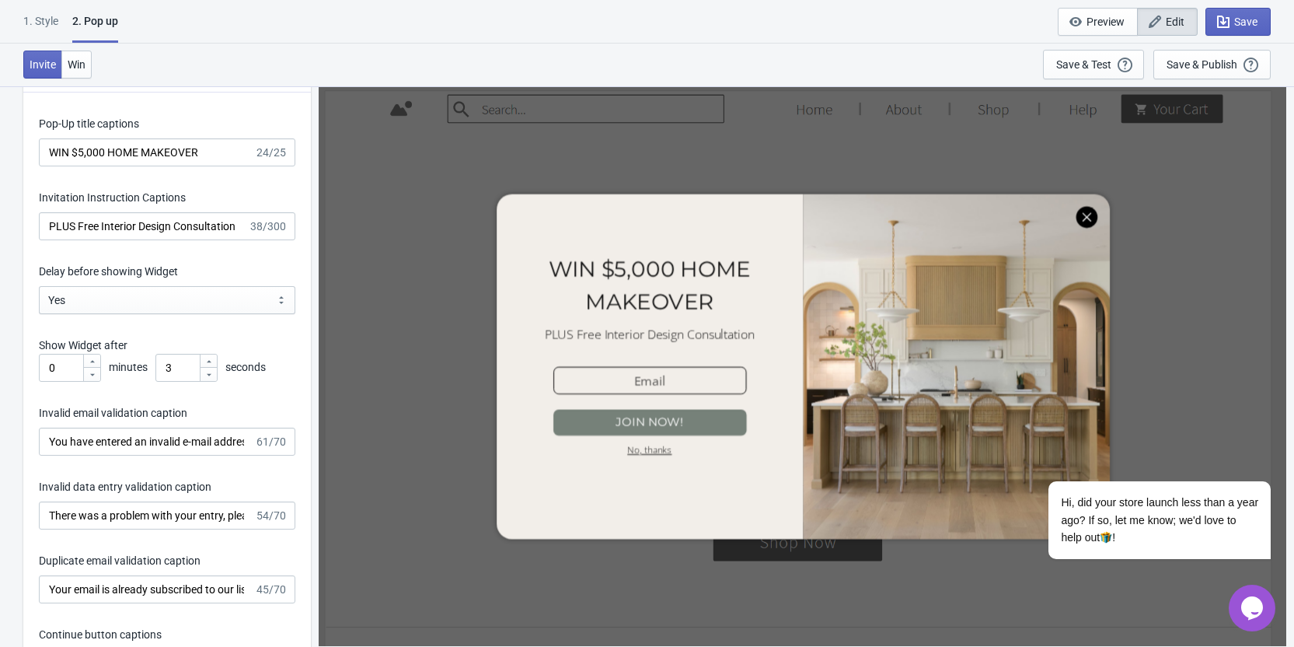
scroll to position [1632, 0]
click at [213, 159] on input "WIN $5,000 HOME MAKEOVER" at bounding box center [146, 151] width 215 height 28
paste input "A $5000 ROOM"
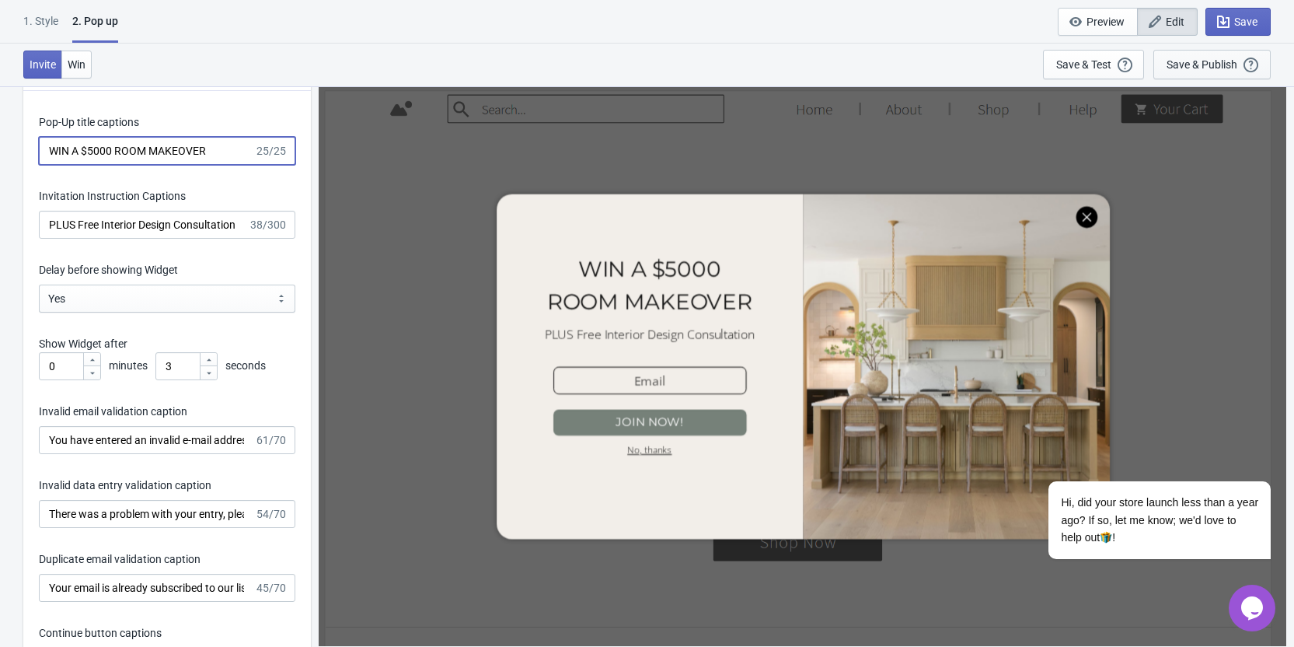
type input "WIN A $5000 ROOM MAKEOVER"
click at [1202, 64] on div "Save & Publish" at bounding box center [1202, 64] width 71 height 12
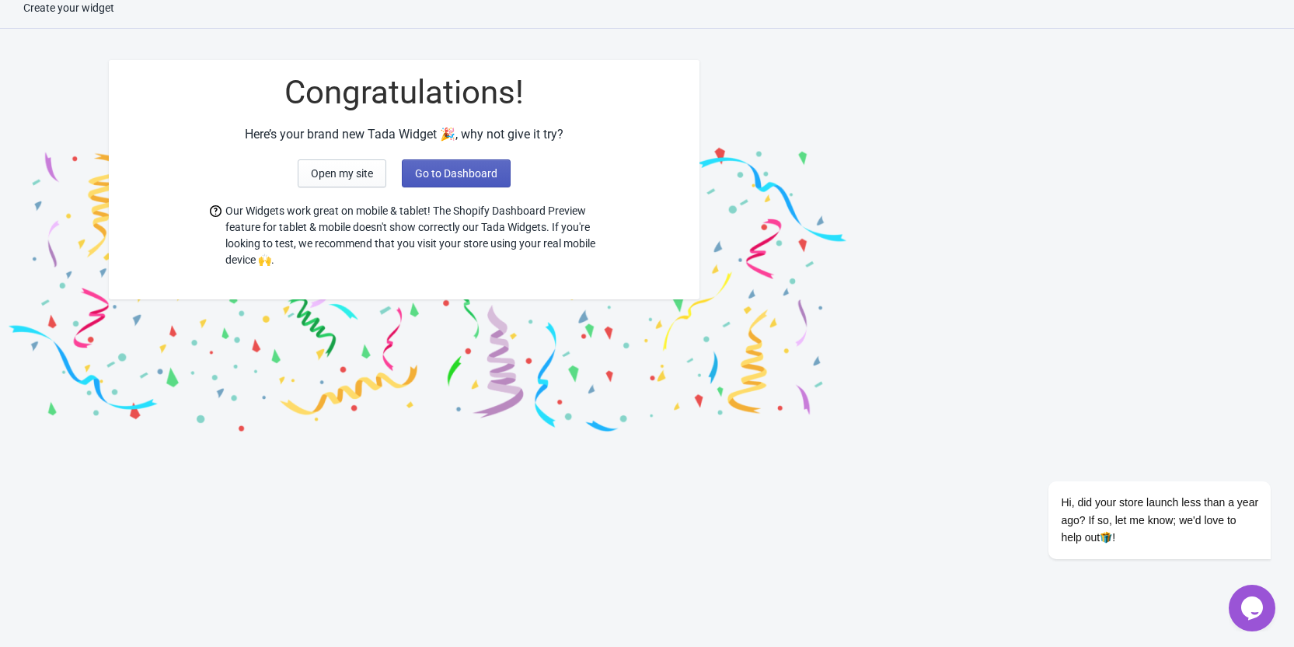
click at [482, 170] on span "Go to Dashboard" at bounding box center [456, 173] width 82 height 12
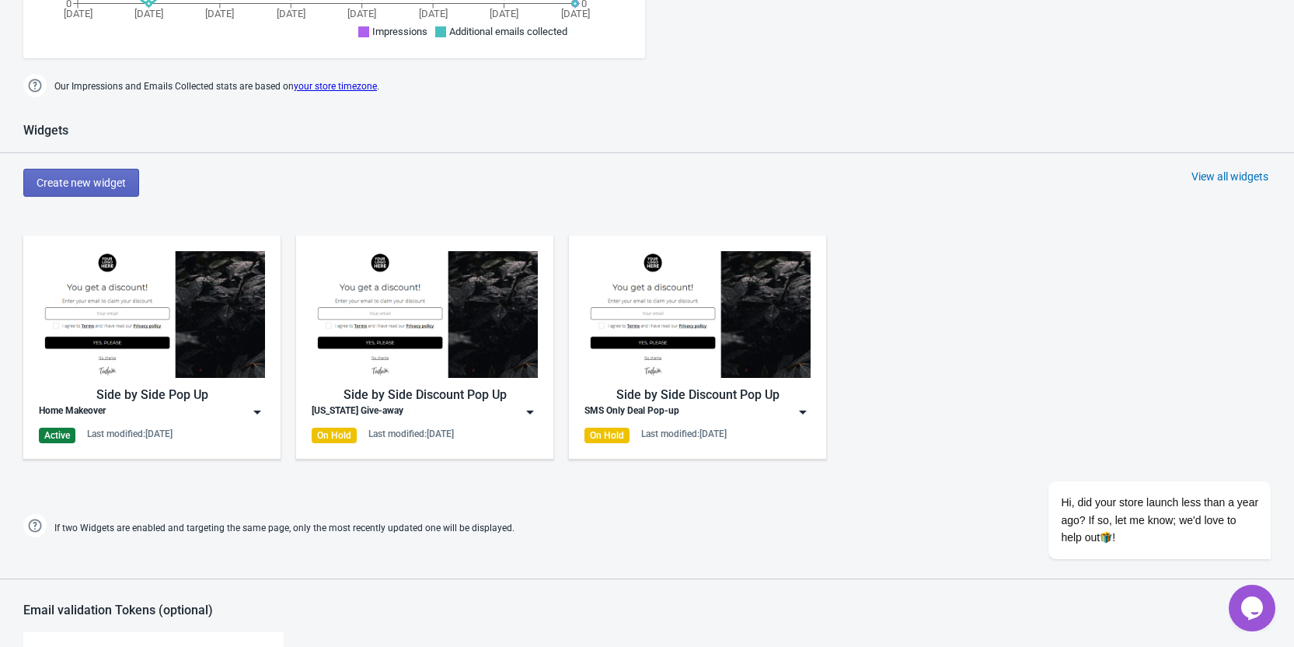
scroll to position [560, 0]
click at [257, 411] on img at bounding box center [257, 411] width 16 height 16
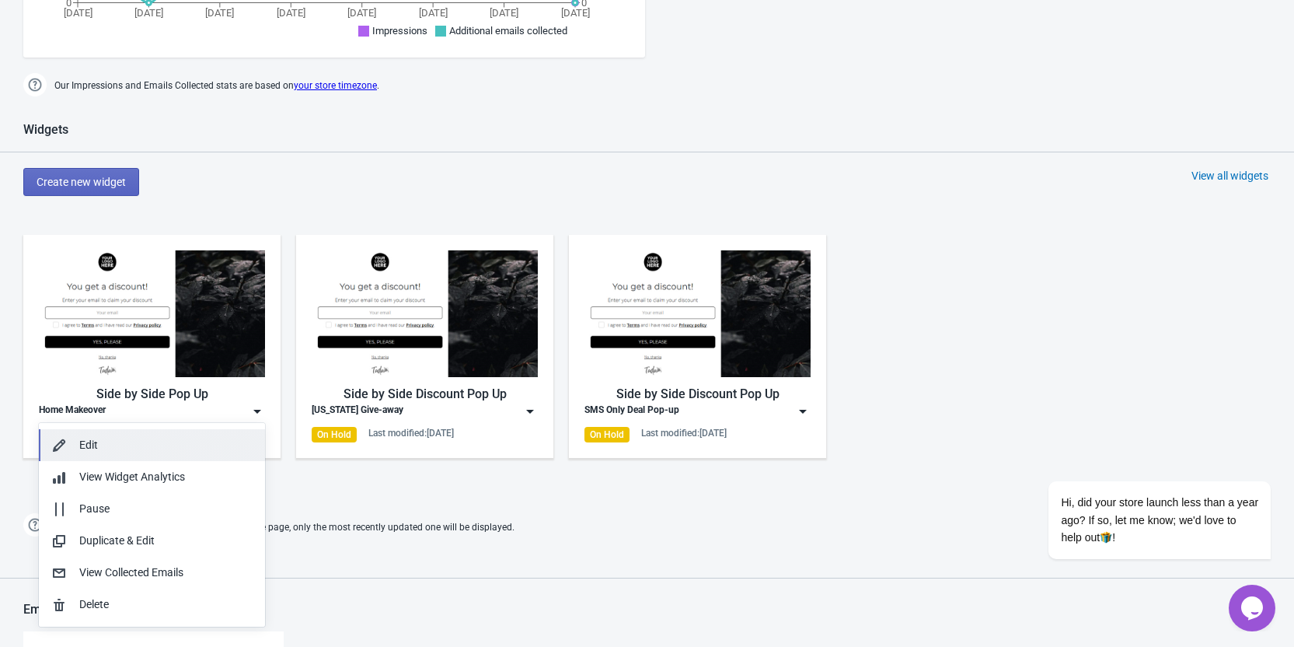
click at [103, 441] on div "Edit" at bounding box center [165, 445] width 173 height 16
